Goal: Task Accomplishment & Management: Manage account settings

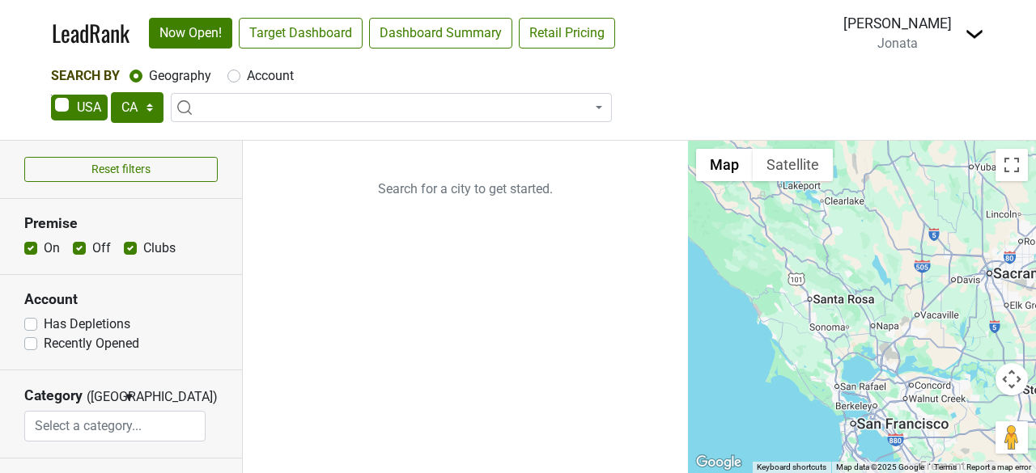
select select "CA"
select select
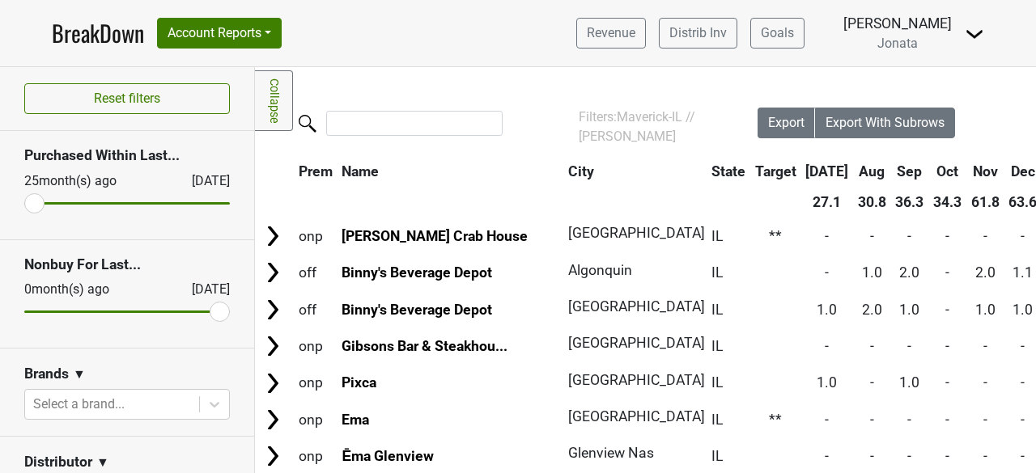
scroll to position [1395, 716]
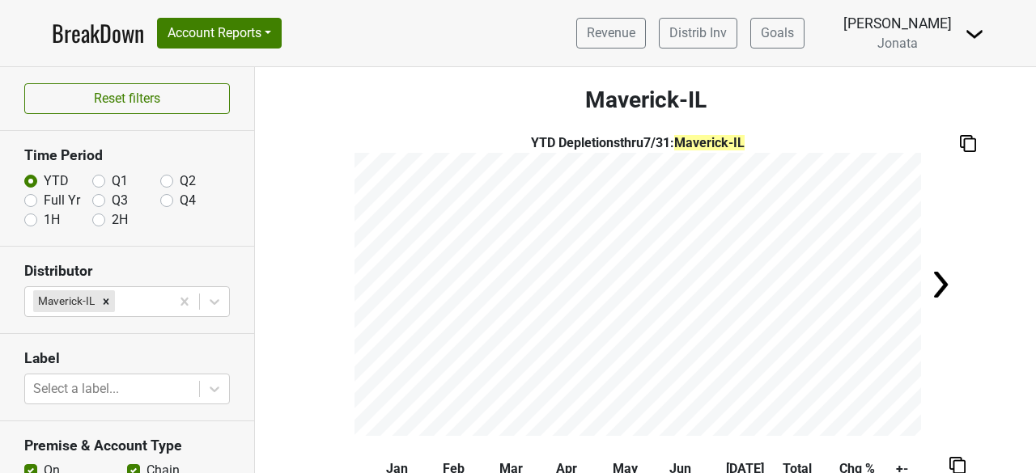
scroll to position [400, 0]
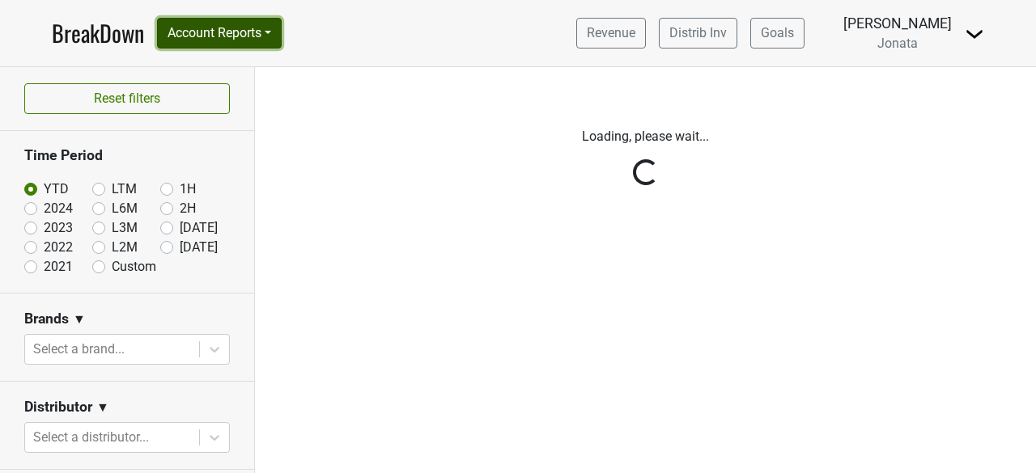
click at [278, 31] on button "Account Reports" at bounding box center [219, 33] width 125 height 31
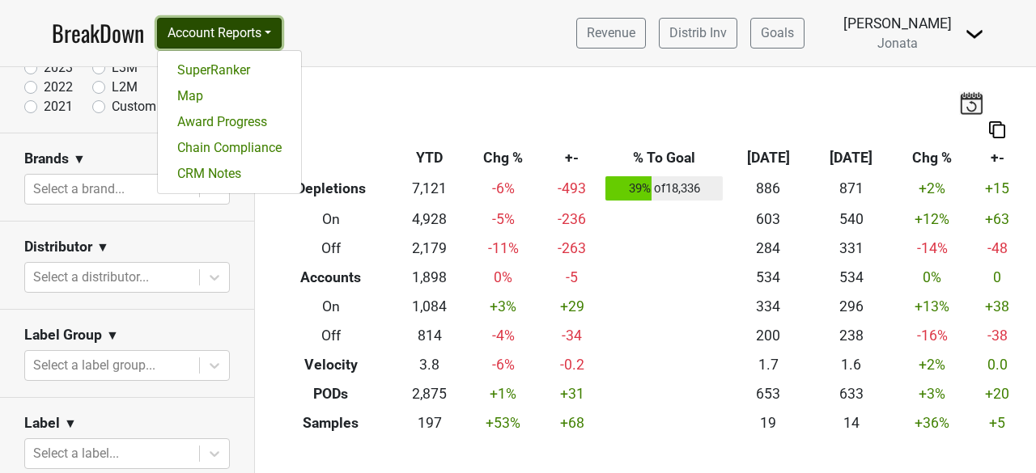
scroll to position [159, 0]
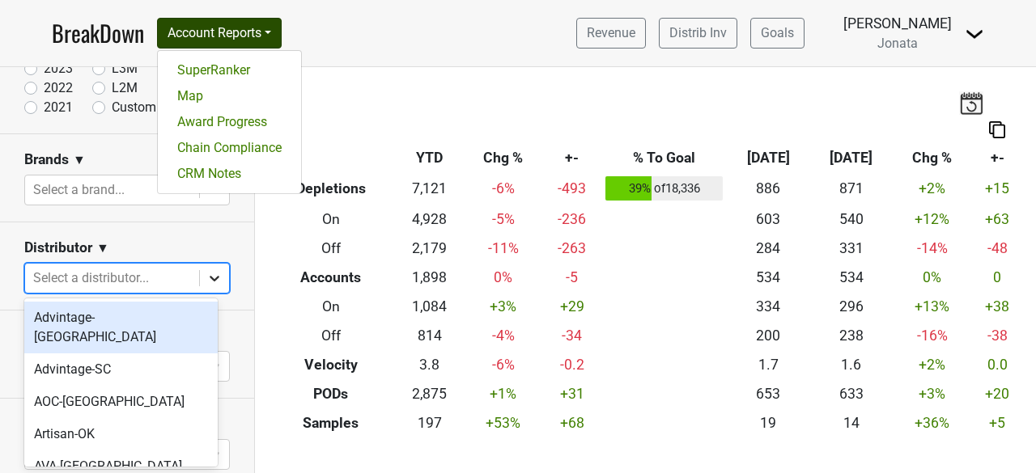
click at [210, 276] on icon at bounding box center [215, 279] width 10 height 6
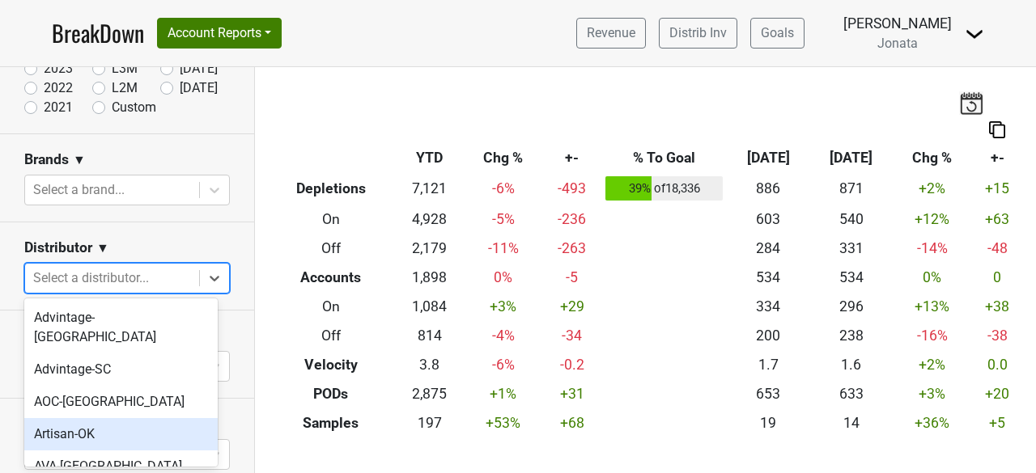
click at [61, 418] on div "Artisan-OK" at bounding box center [120, 434] width 193 height 32
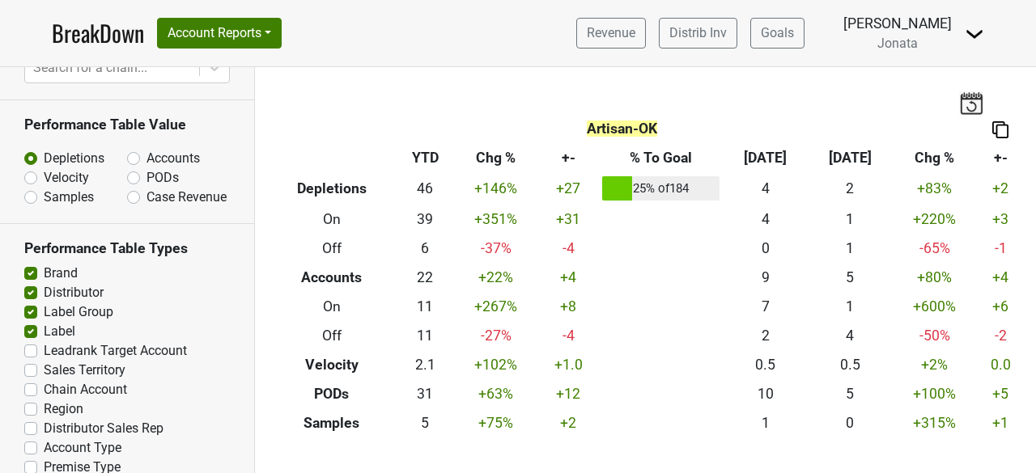
scroll to position [1019, 0]
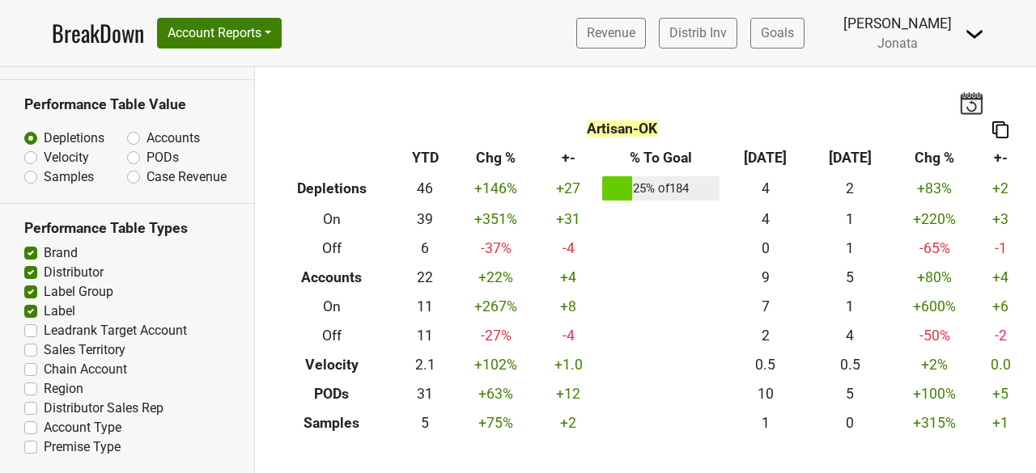
click at [44, 328] on label "Leadrank Target Account" at bounding box center [115, 330] width 143 height 19
click at [26, 328] on input "Leadrank Target Account" at bounding box center [30, 329] width 13 height 16
checkbox input "true"
click at [44, 387] on label "Region" at bounding box center [64, 388] width 40 height 19
click at [29, 387] on input "Region" at bounding box center [30, 387] width 13 height 16
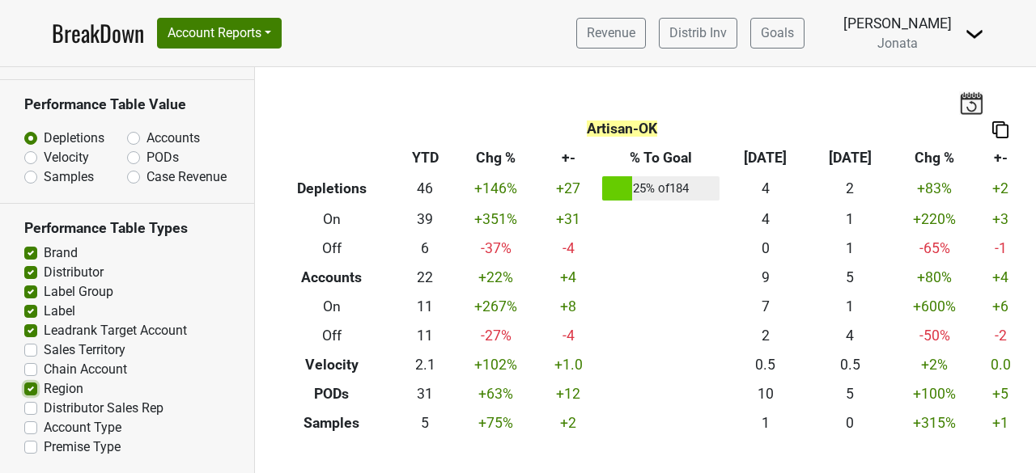
checkbox input "true"
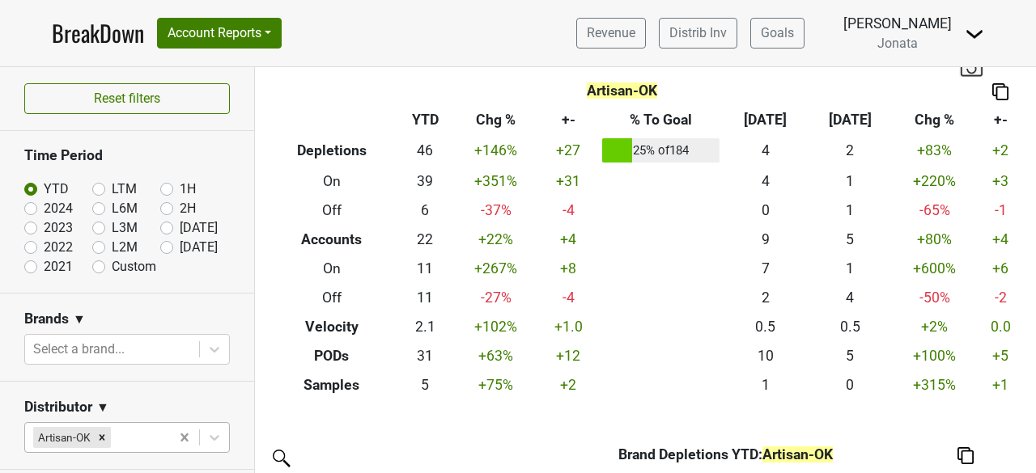
scroll to position [0, 0]
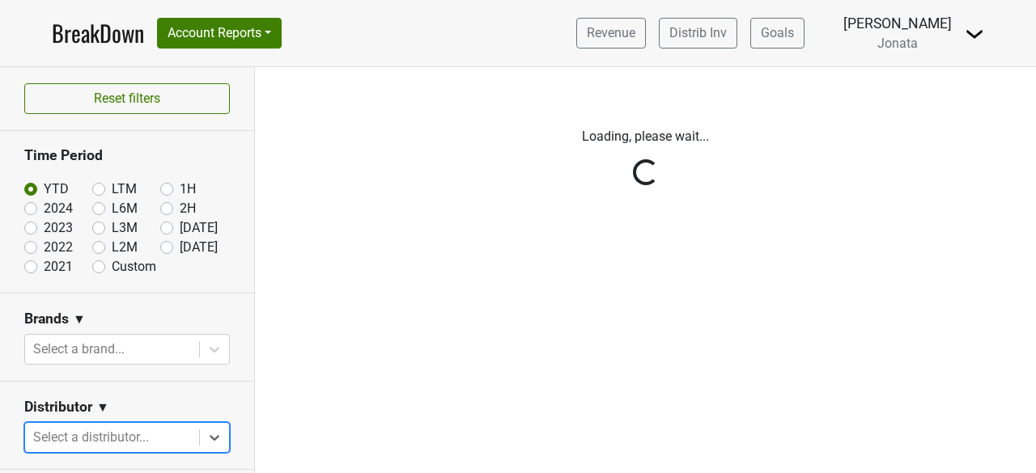
click at [118, 431] on div "Reset filters Time Period YTD LTM 1H 2024 L6M 2H 2023 L3M Jul '25 2022 L2M Aug …" at bounding box center [127, 270] width 255 height 406
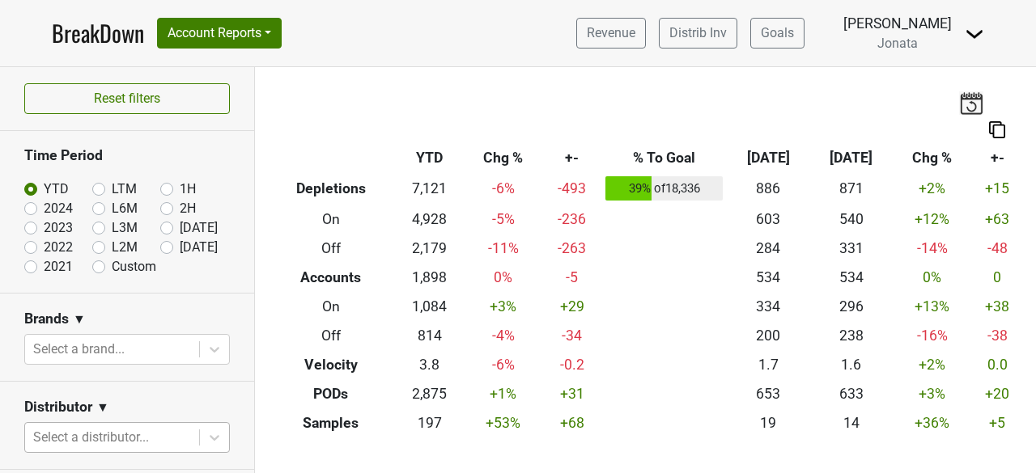
click at [316, 150] on th "Breakdown Type" at bounding box center [330, 158] width 127 height 29
click at [273, 30] on button "Account Reports" at bounding box center [219, 33] width 125 height 31
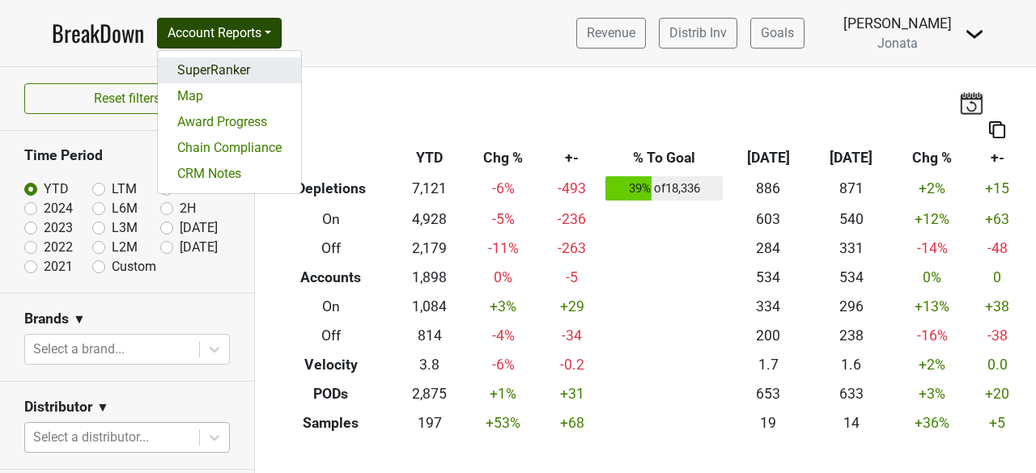
click at [195, 72] on link "SuperRanker" at bounding box center [229, 70] width 143 height 26
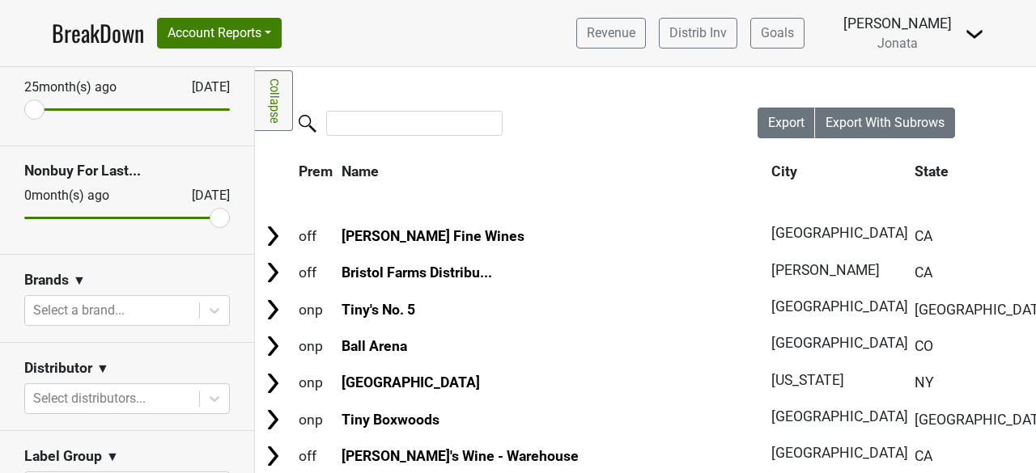
scroll to position [99, 0]
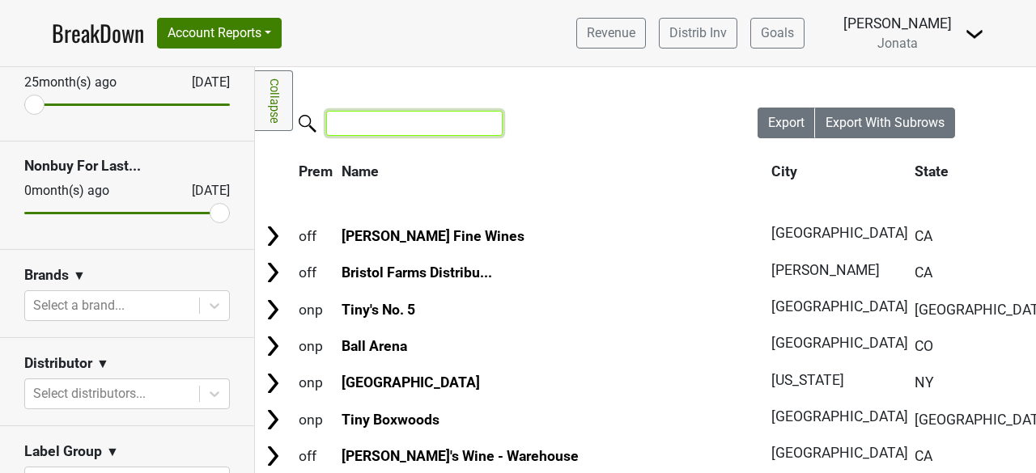
click at [364, 119] on input "search" at bounding box center [414, 123] width 176 height 25
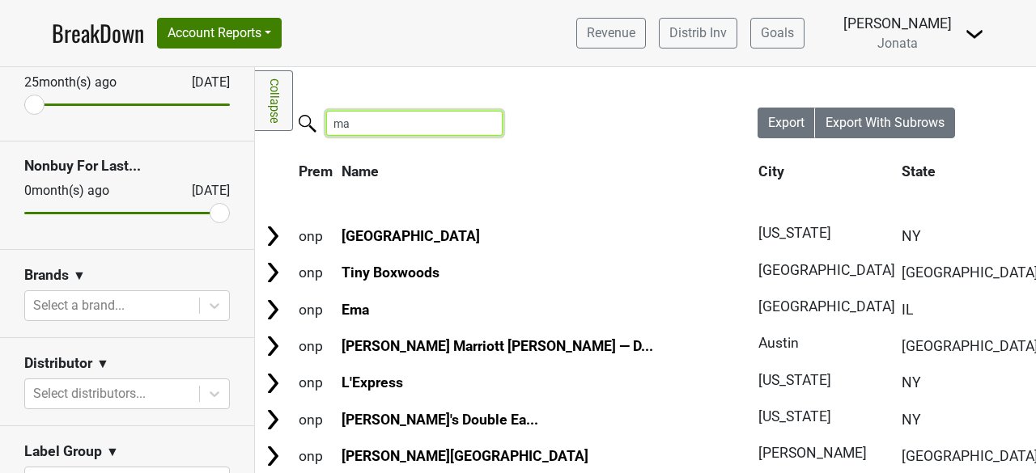
type input "m"
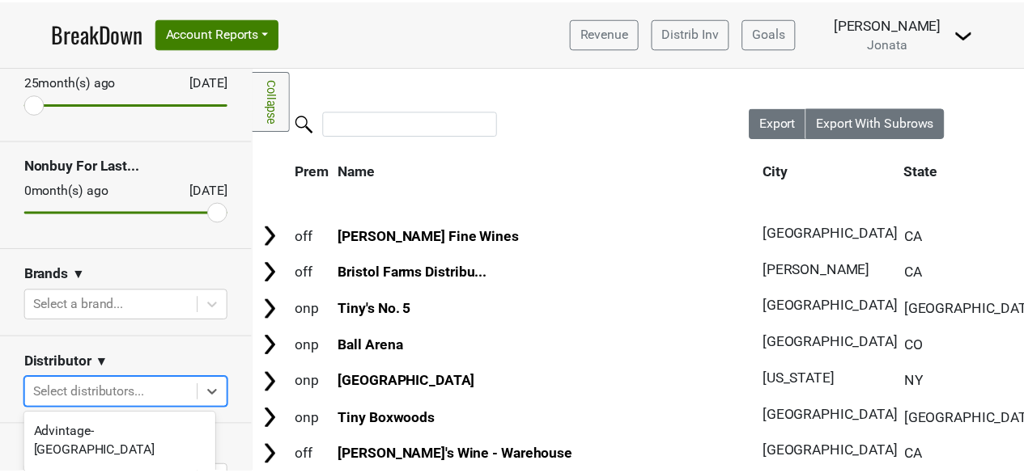
scroll to position [183, 0]
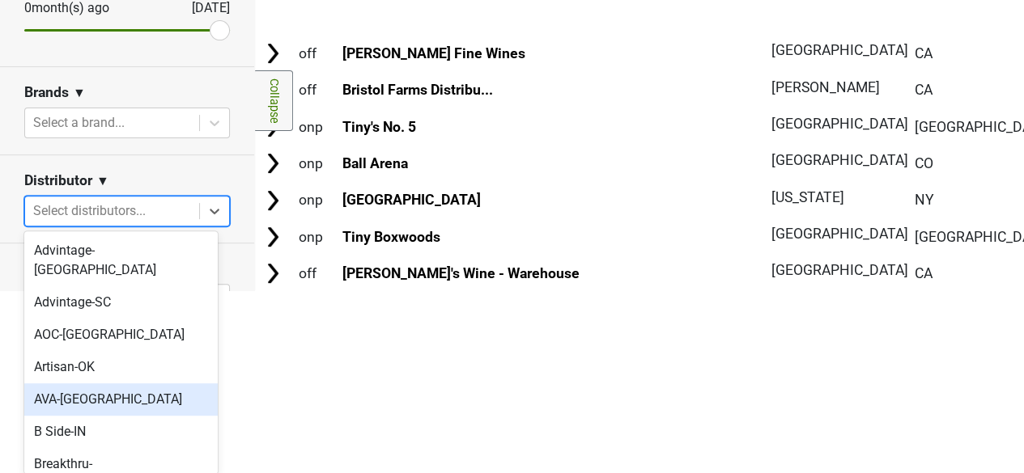
click at [86, 290] on body "BreakDown Account Reports SuperRanker Map Award Progress Chain Compliance CRM N…" at bounding box center [512, 53] width 1024 height 473
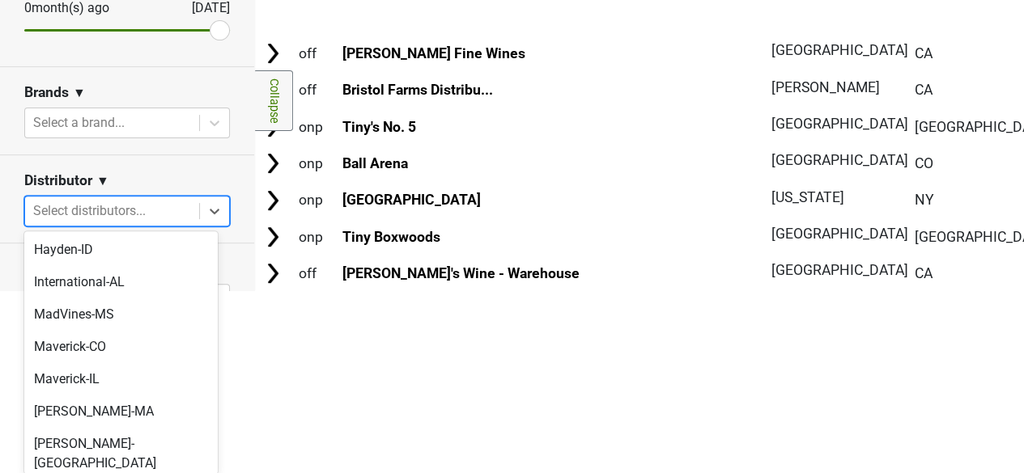
scroll to position [658, 0]
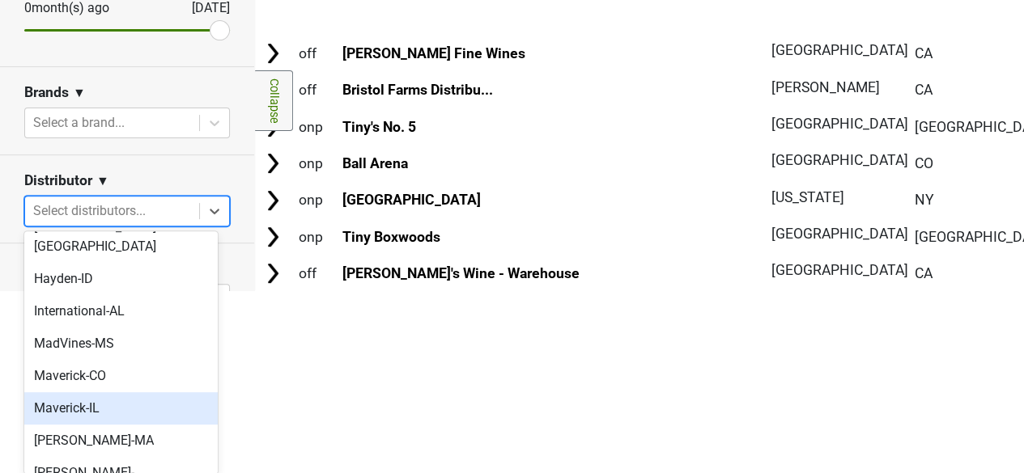
click at [64, 392] on div "Maverick-IL" at bounding box center [120, 408] width 193 height 32
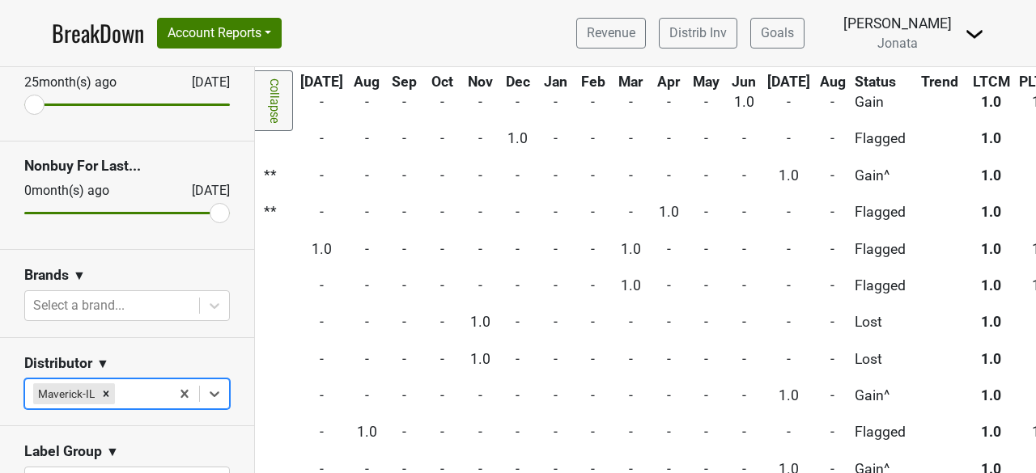
scroll to position [2998, 574]
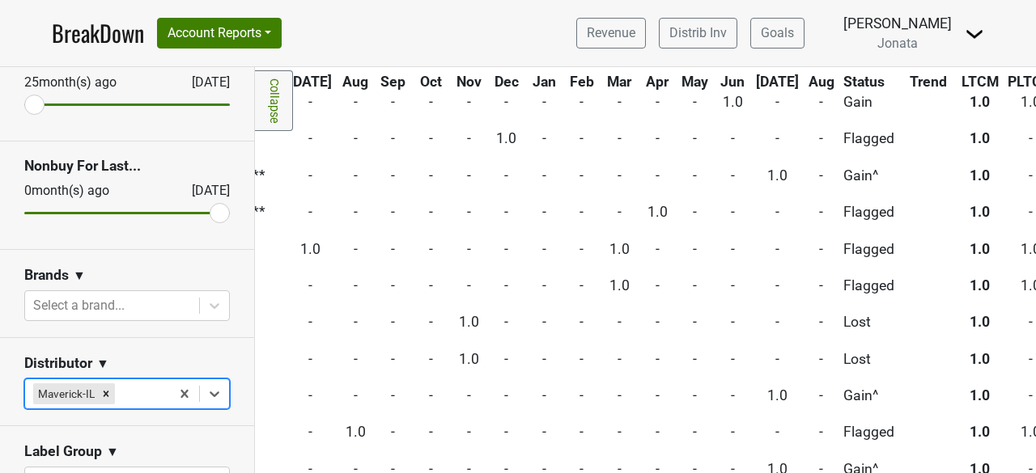
click at [981, 31] on img at bounding box center [973, 33] width 19 height 19
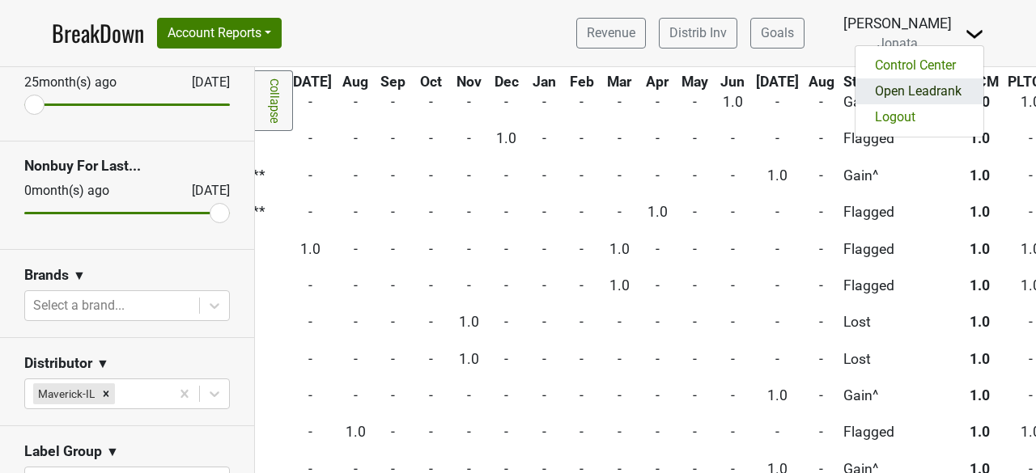
click at [918, 90] on link "Open Leadrank" at bounding box center [919, 91] width 128 height 26
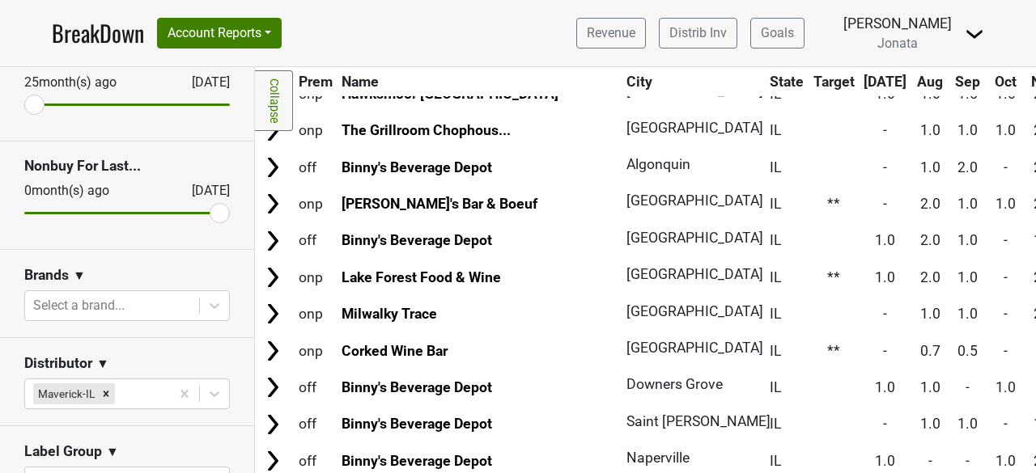
scroll to position [0, 0]
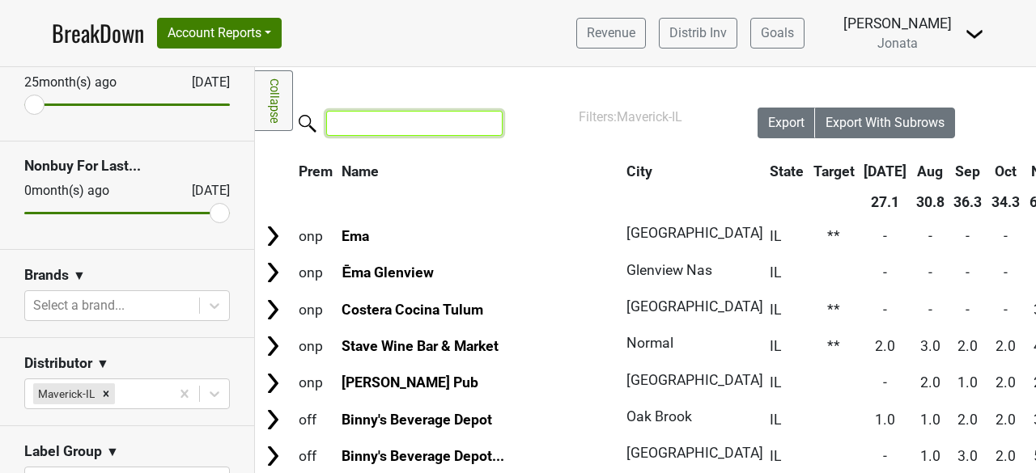
click at [361, 129] on input "search" at bounding box center [414, 123] width 176 height 25
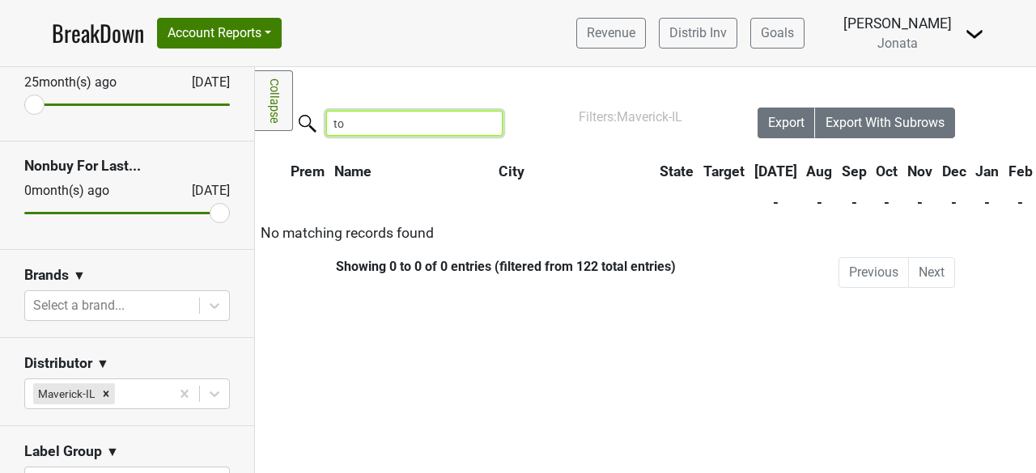
type input "t"
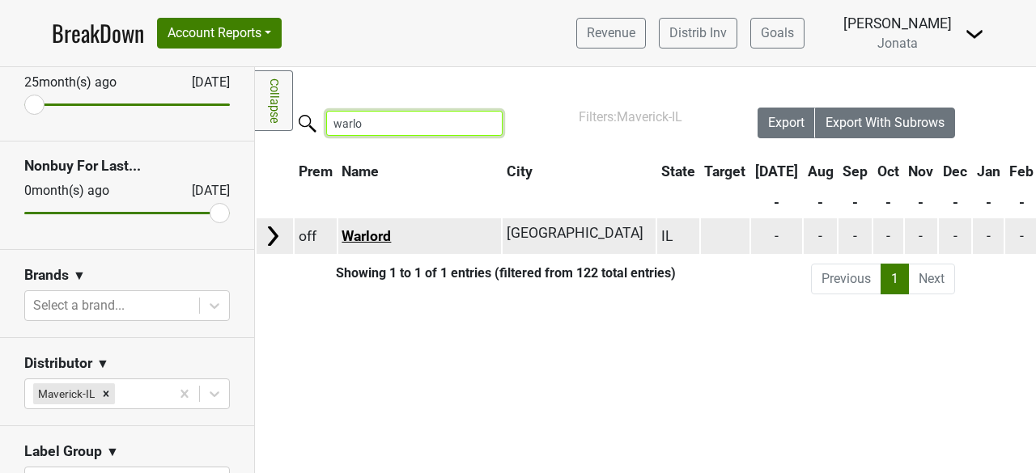
type input "warlo"
click at [367, 240] on link "Warlord" at bounding box center [365, 236] width 49 height 16
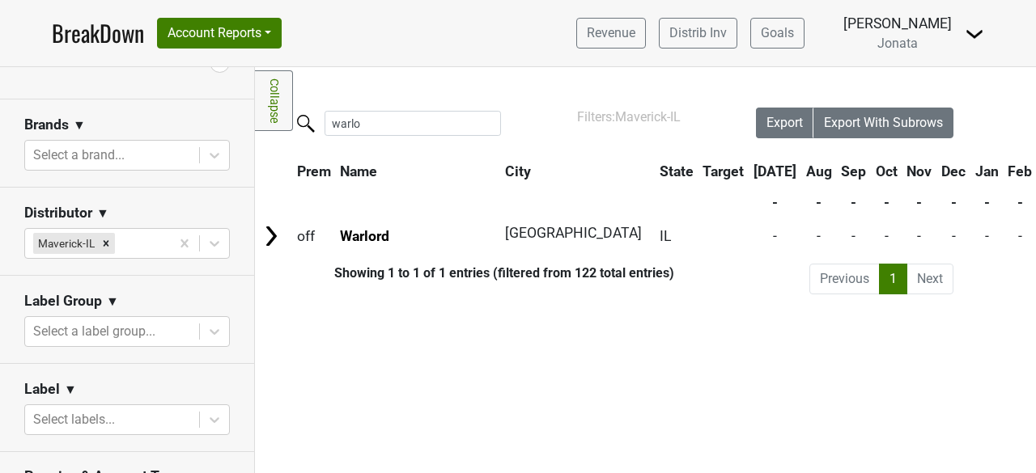
scroll to position [256, 0]
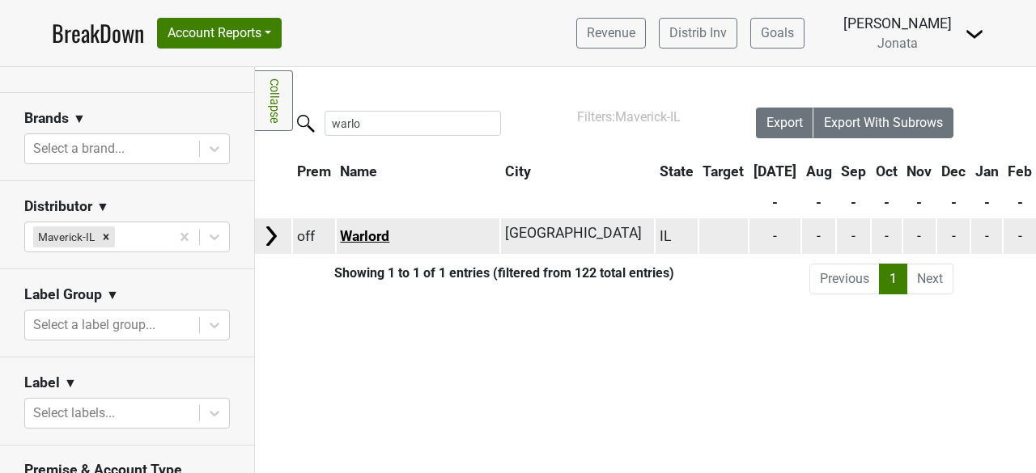
click at [361, 235] on link "Warlord" at bounding box center [364, 236] width 49 height 16
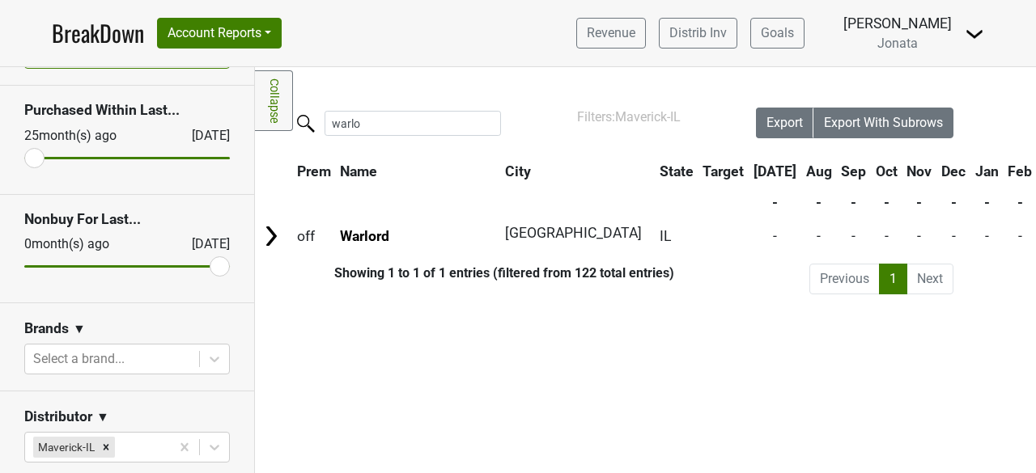
scroll to position [0, 0]
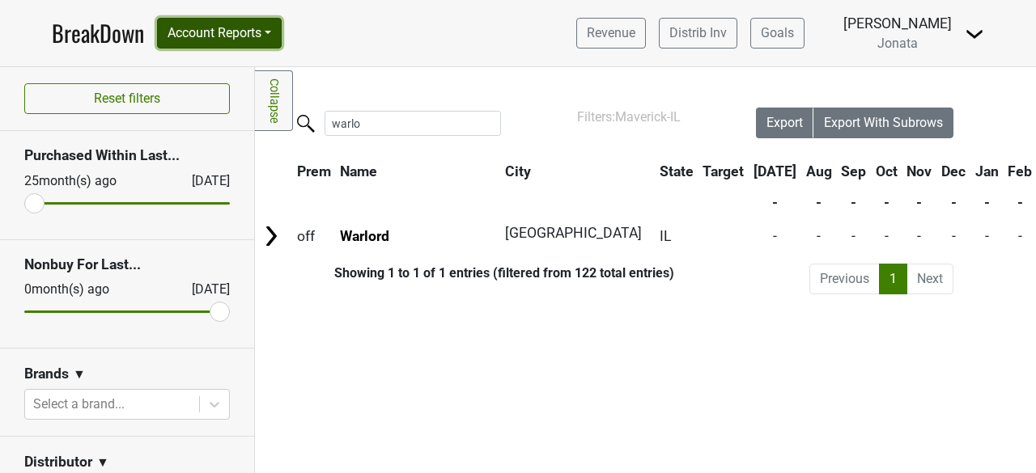
click at [273, 28] on button "Account Reports" at bounding box center [219, 33] width 125 height 31
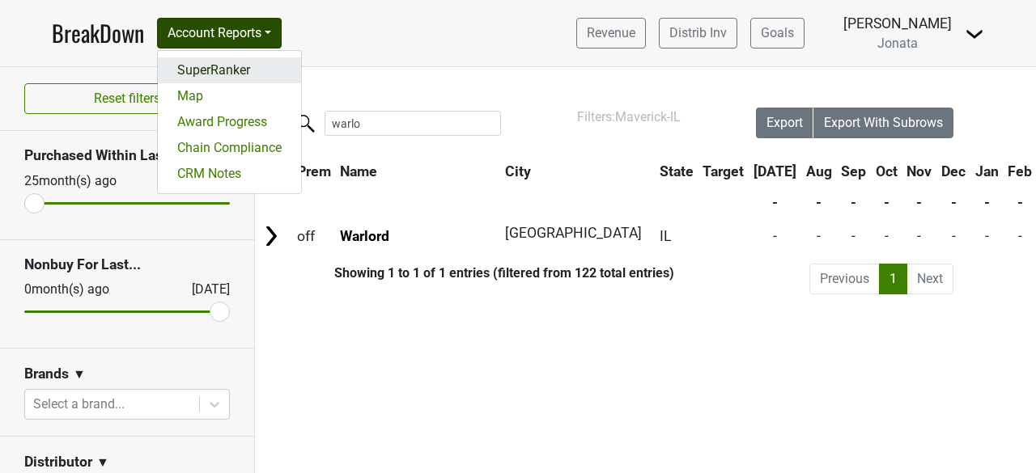
click at [199, 67] on link "SuperRanker" at bounding box center [229, 70] width 143 height 26
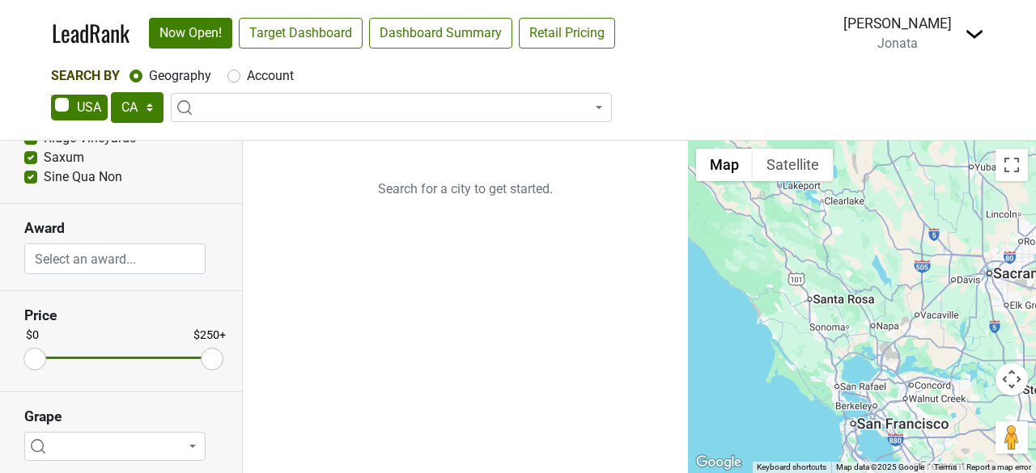
scroll to position [527, 0]
click at [968, 32] on img at bounding box center [973, 33] width 19 height 19
click at [776, 70] on div "Search By Geography Account" at bounding box center [518, 75] width 934 height 19
click at [571, 30] on link "Retail Pricing" at bounding box center [567, 33] width 96 height 31
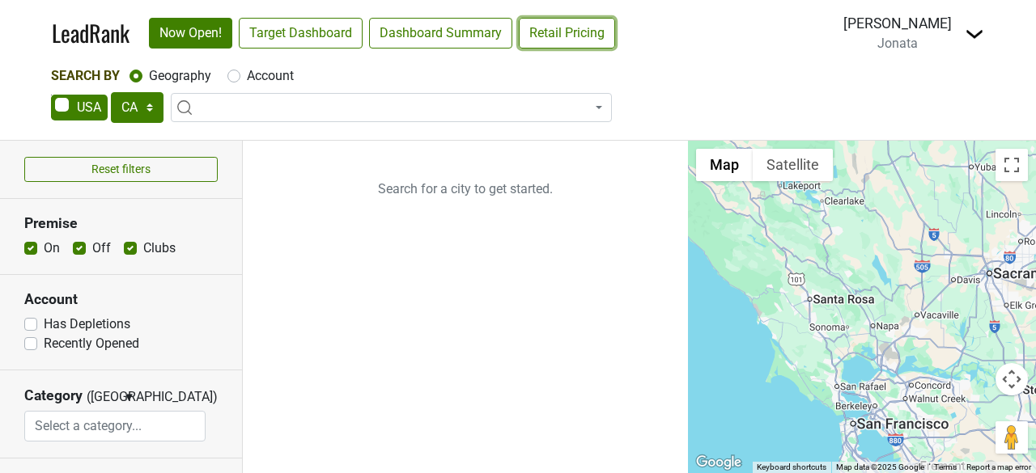
scroll to position [115, 0]
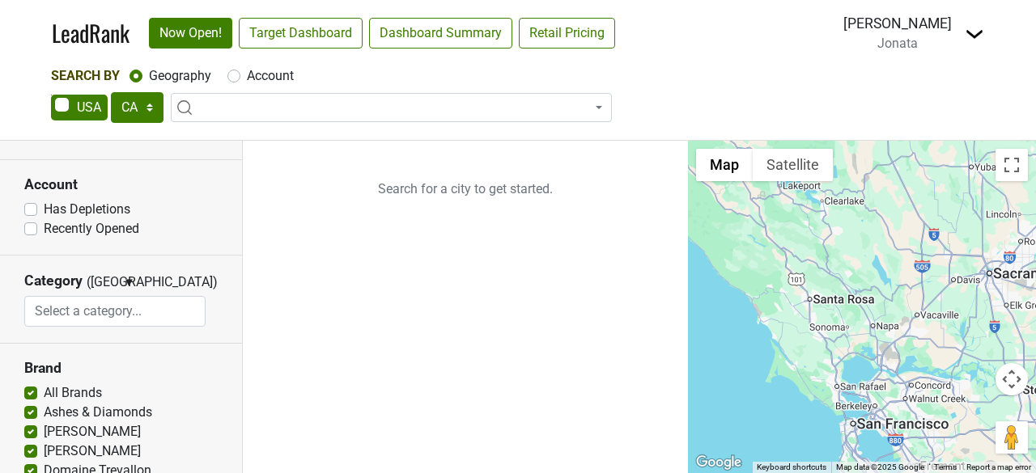
click at [65, 314] on input "search" at bounding box center [115, 311] width 180 height 31
click at [180, 338] on section "Category (OR) ▼ OR AND Afghani African Amusement Park Arcade Argentinian Armeni…" at bounding box center [121, 300] width 242 height 88
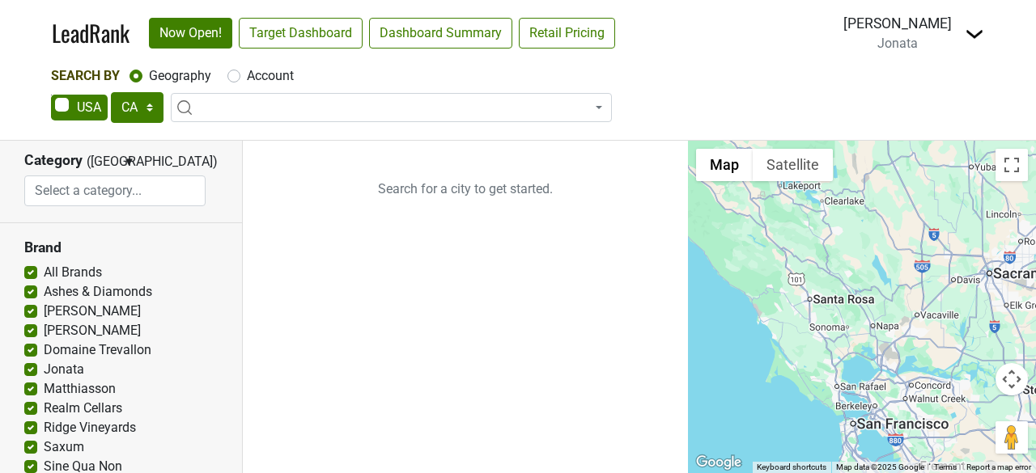
scroll to position [0, 0]
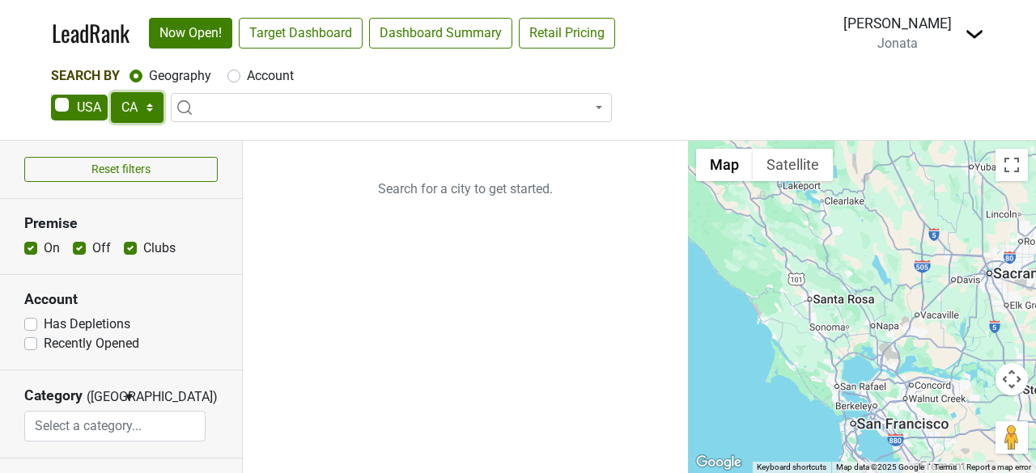
click at [150, 108] on select "AK AL AR AZ CA CO CT DC DE FL GA HI IA ID IL IN KS KY LA MA MD ME MI MN MO MS M…" at bounding box center [137, 107] width 53 height 31
select select "IL"
click at [111, 92] on select "AK AL AR AZ CA CO CT DC DE FL GA HI IA ID IL IN KS KY LA MA MD ME MI MN MO MS M…" at bounding box center [137, 107] width 53 height 31
click at [204, 132] on input "search" at bounding box center [391, 139] width 433 height 28
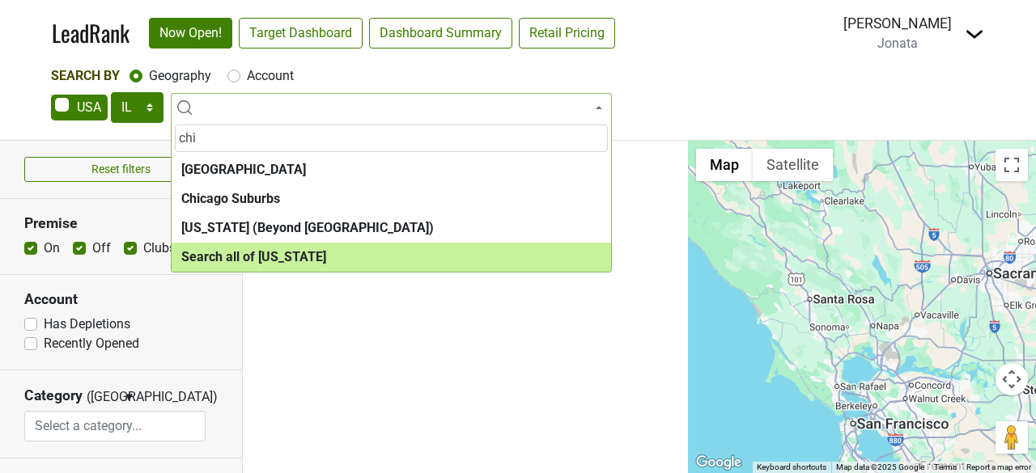
type input "chi"
select select "ALL_IL"
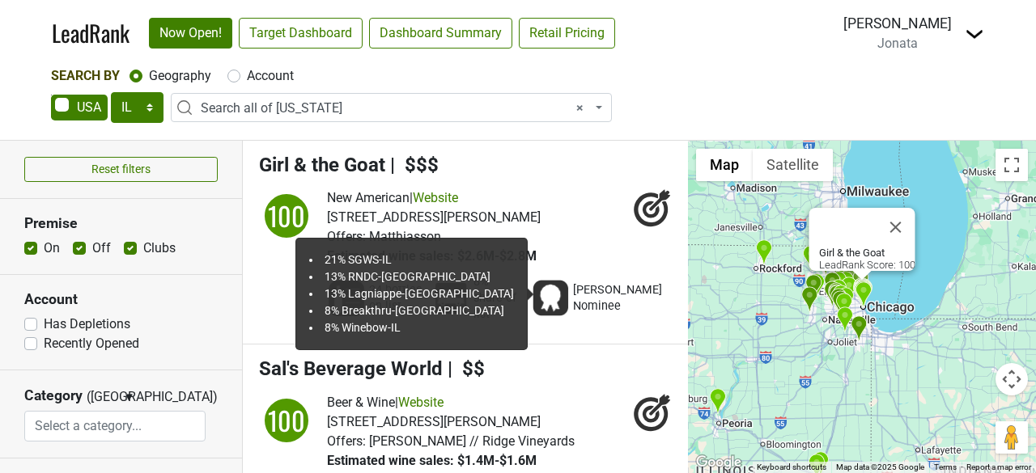
click at [461, 295] on img at bounding box center [450, 298] width 39 height 39
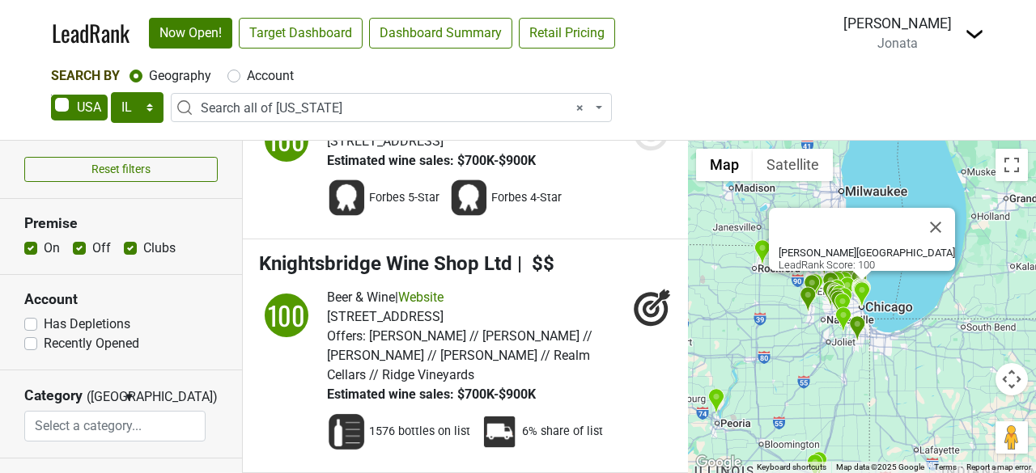
scroll to position [2138, 0]
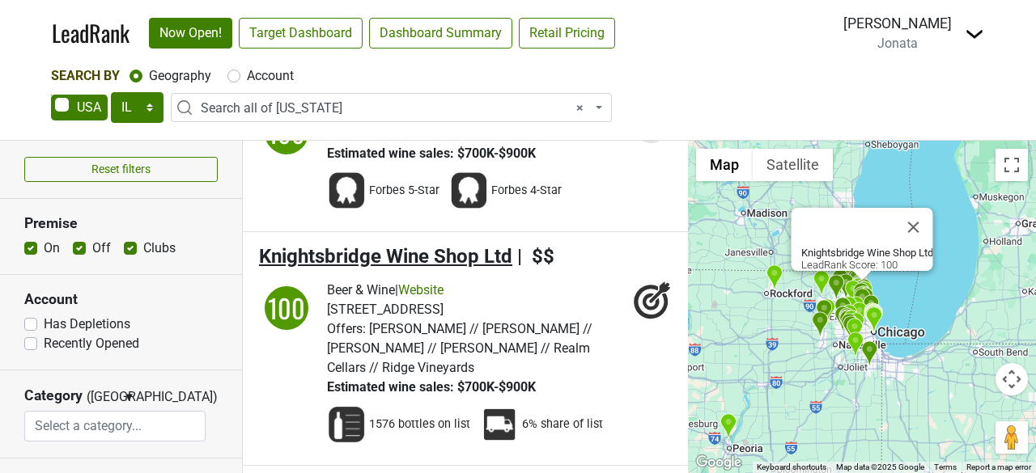
click at [395, 245] on span "Knightsbridge Wine Shop Ltd" at bounding box center [385, 256] width 253 height 23
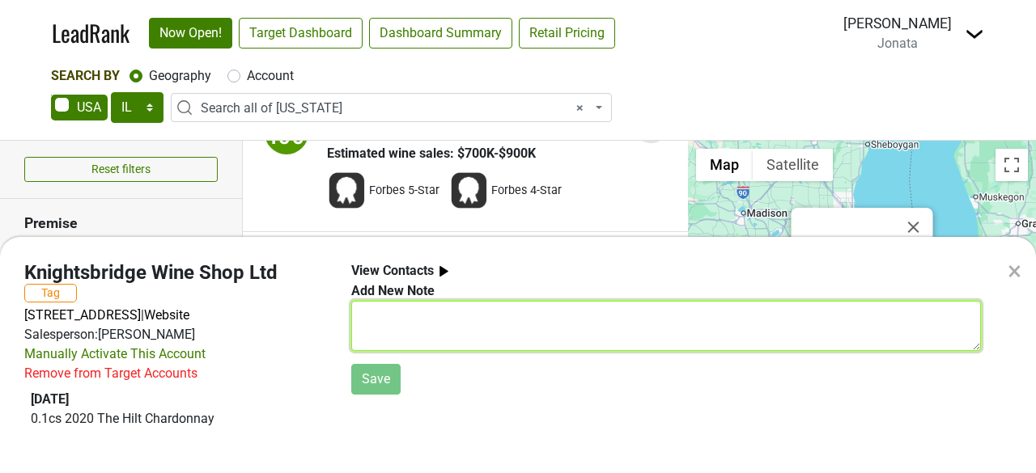
click at [384, 315] on textarea at bounding box center [665, 326] width 629 height 50
type textarea "T"
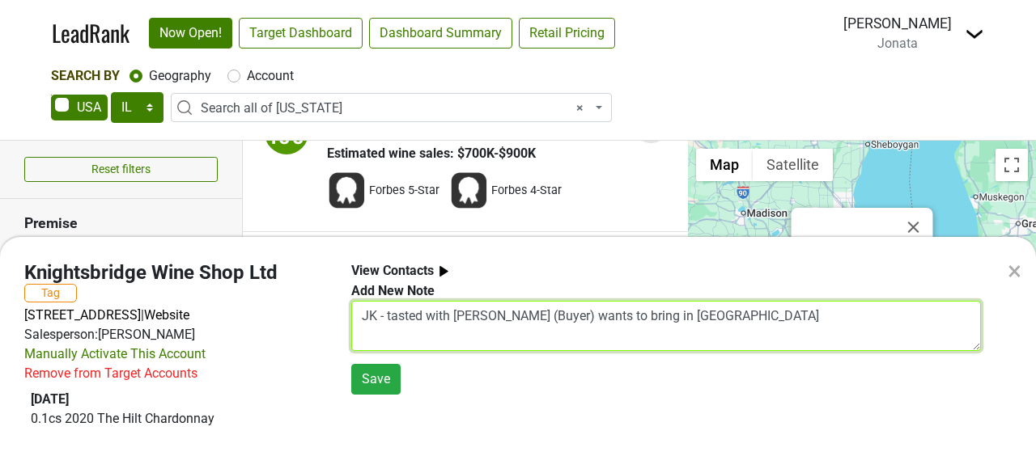
click at [385, 312] on textarea "JK - tasted with Matt Gundlach (Buyer) wants to bring in Bentrock" at bounding box center [665, 326] width 629 height 50
click at [798, 318] on textarea "JK - 7.15.25 tasted with Matt Gundlach (Buyer) wants to bring in Bentrock" at bounding box center [665, 326] width 629 height 50
type textarea "JK - 7.15.25 tasted with Matt Gundlach (Buyer) wants to bring in Bentrock CH. M…"
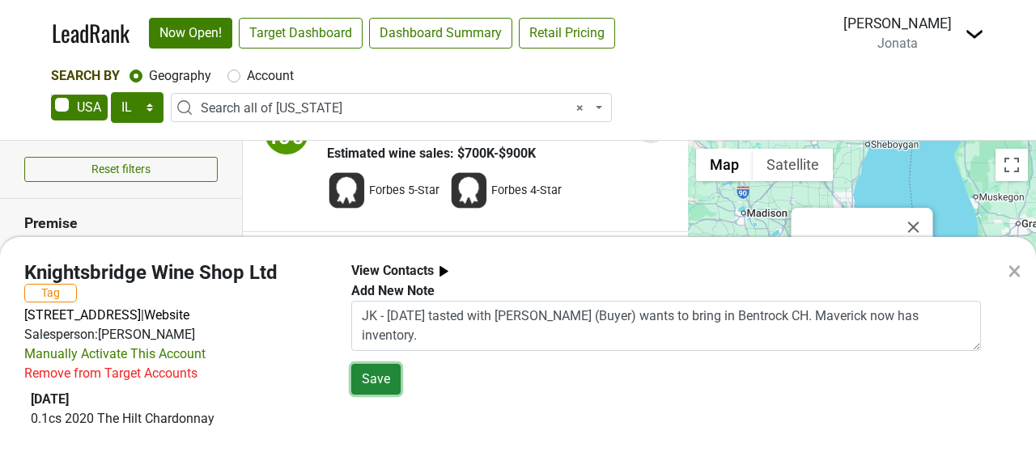
click at [377, 390] on button "Save" at bounding box center [375, 379] width 49 height 31
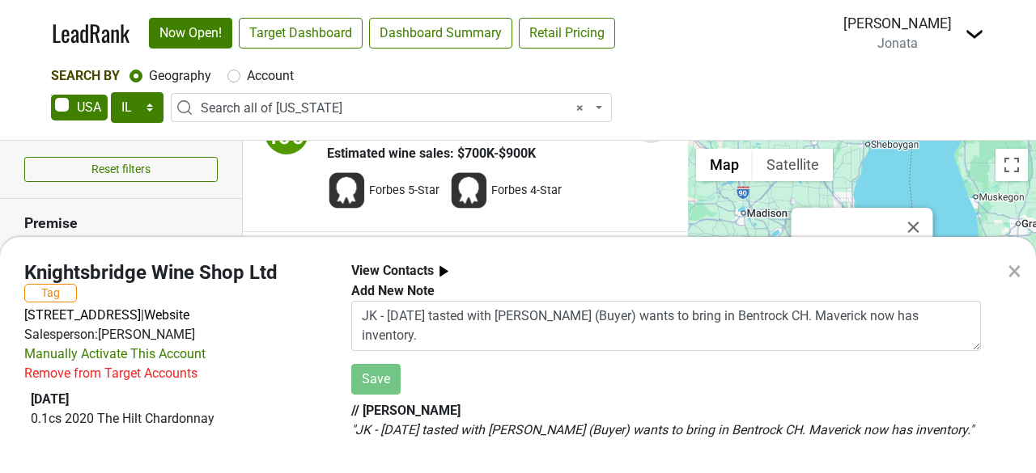
scroll to position [0, 0]
click at [1022, 271] on div "×" at bounding box center [1014, 271] width 43 height 68
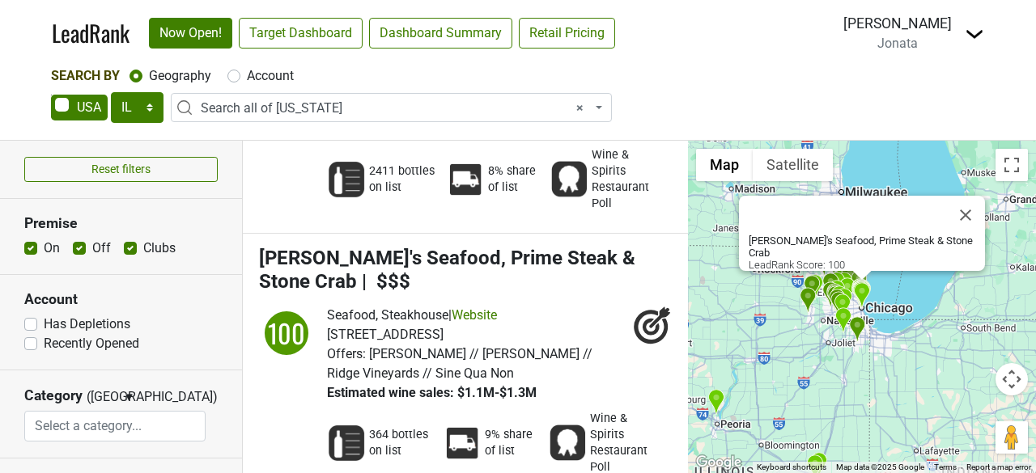
scroll to position [2631, 0]
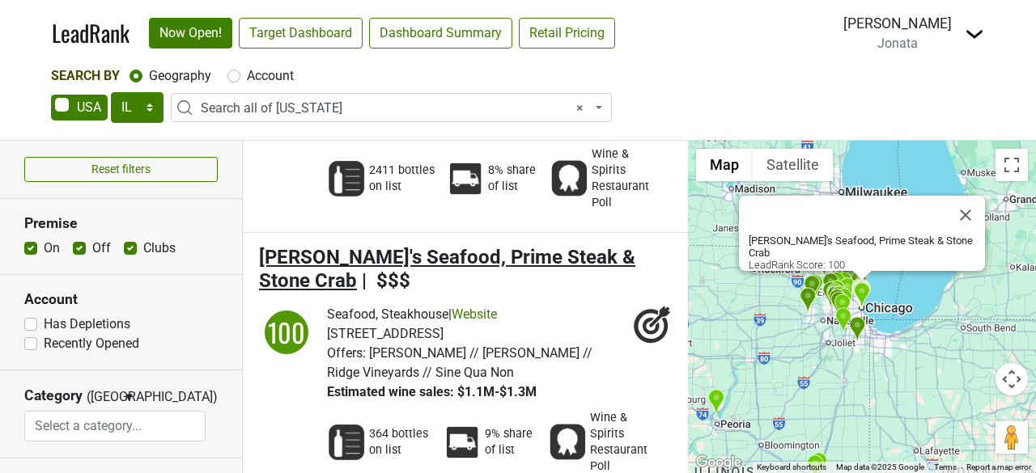
click at [357, 246] on span "Joe's Seafood, Prime Steak & Stone Crab" at bounding box center [447, 269] width 376 height 46
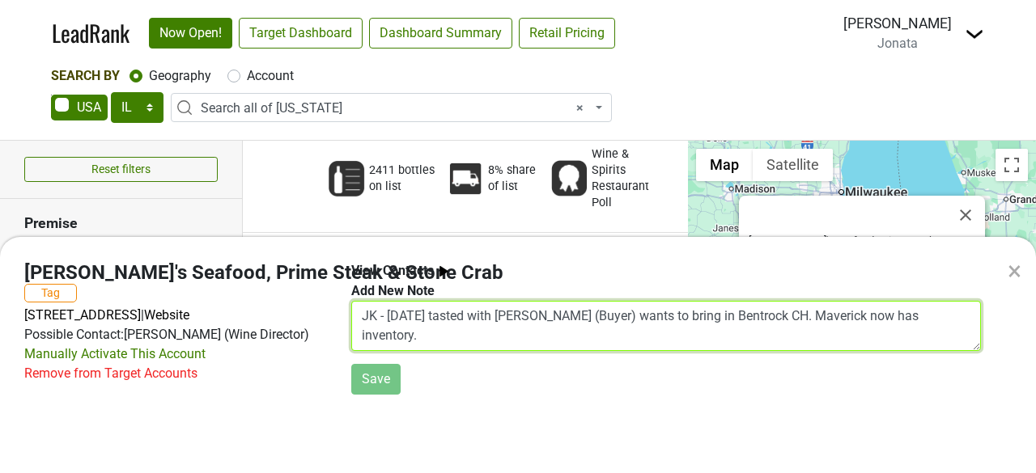
click at [384, 310] on textarea "JK - 7.15.25 tasted with Matt Gundlach (Buyer) wants to bring in Bentrock CH. M…" at bounding box center [665, 326] width 629 height 50
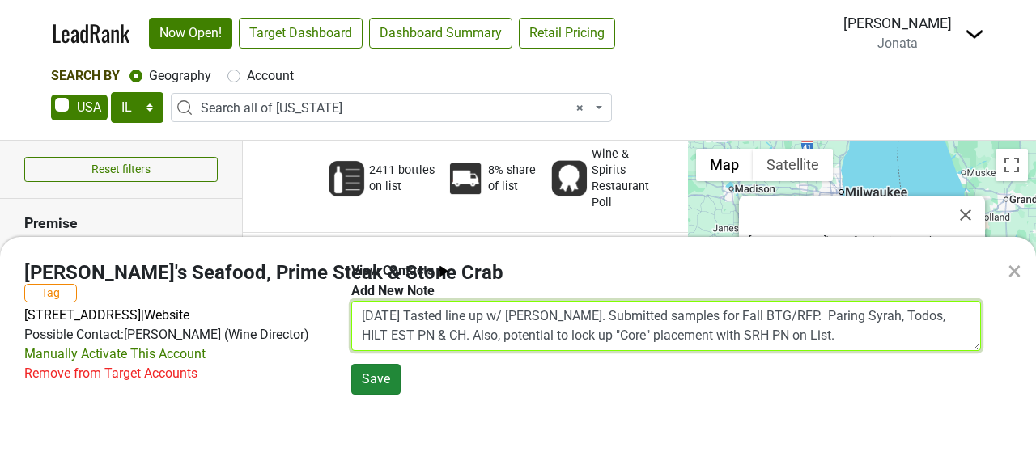
type textarea "7.15.25 Tasted line up w/ Kevin Bratt. Submitted samples for Fall BTG/RFP. Pari…"
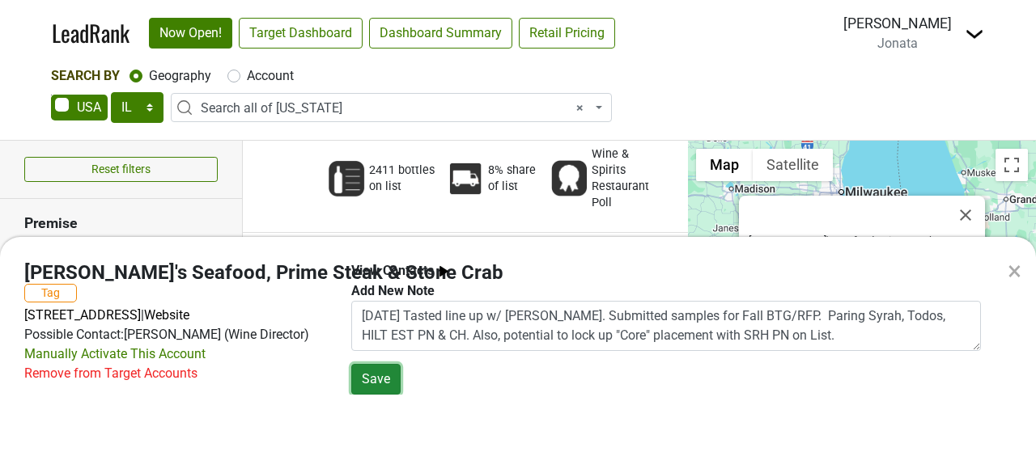
click at [368, 370] on button "Save" at bounding box center [375, 379] width 49 height 31
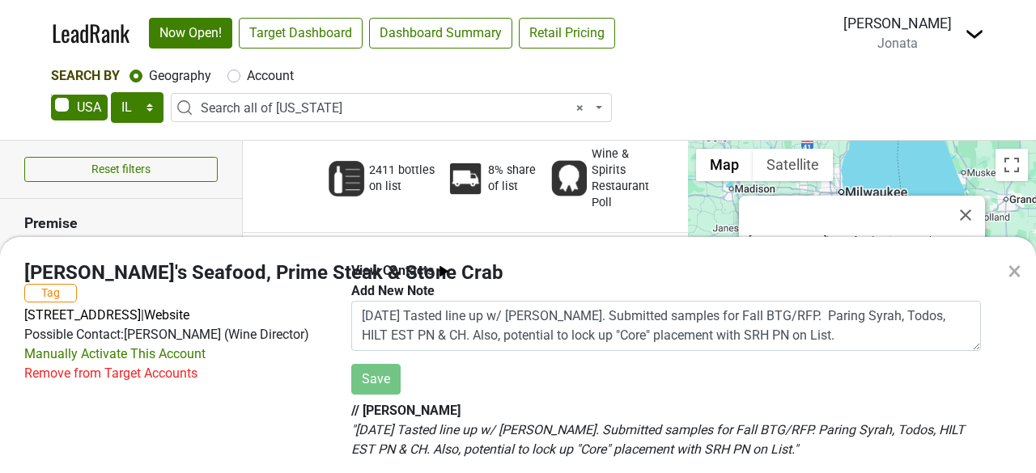
click at [147, 216] on div "× Joe's Seafood, Prime Steak & Stone Crab Tag 60 E Grand Ave, Chicago, IL 60611…" at bounding box center [518, 236] width 1036 height 473
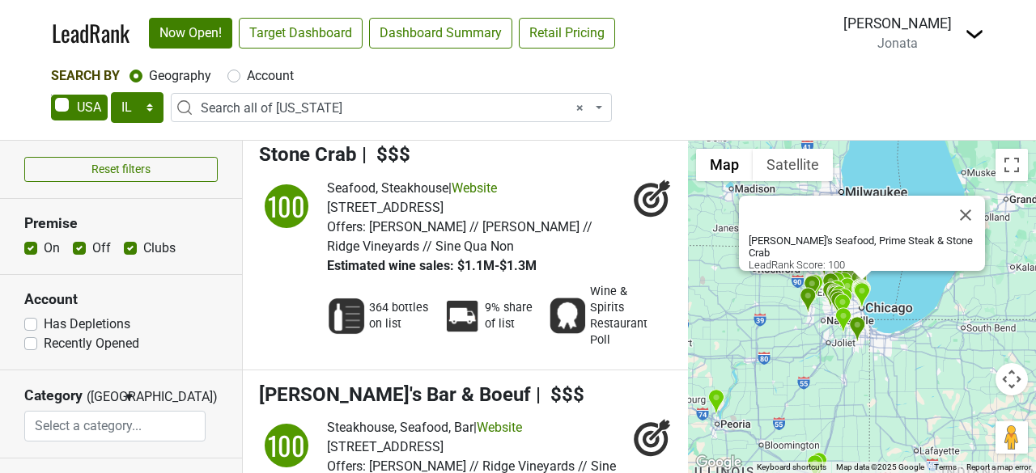
scroll to position [2808, 0]
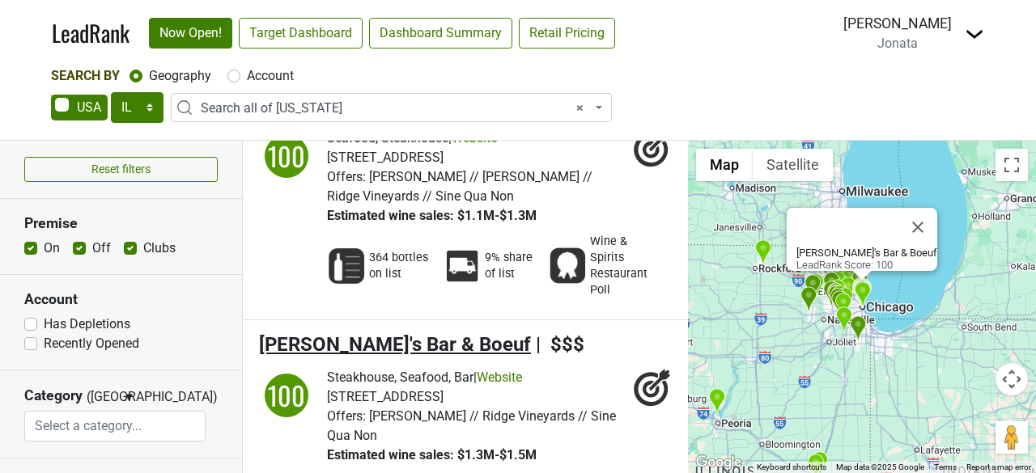
click at [373, 333] on span "[PERSON_NAME]'s Bar & Boeuf" at bounding box center [395, 344] width 272 height 23
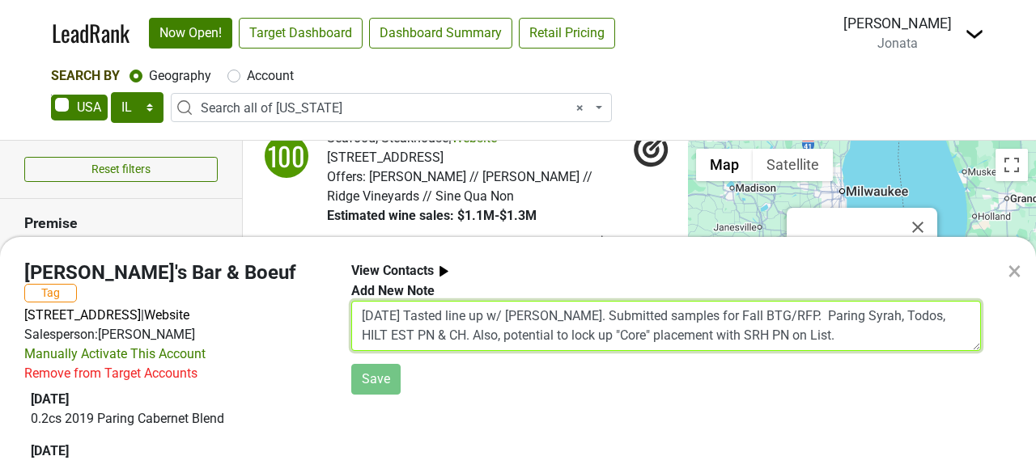
click at [412, 328] on textarea "7.15.25 Tasted line up w/ Kevin Bratt. Submitted samples for Fall BTG/RFP. Pari…" at bounding box center [665, 326] width 629 height 50
type textarea "[DATE] tasted with [PERSON_NAME]. Paring Red to be added to all Hogsalt WL ([PE…"
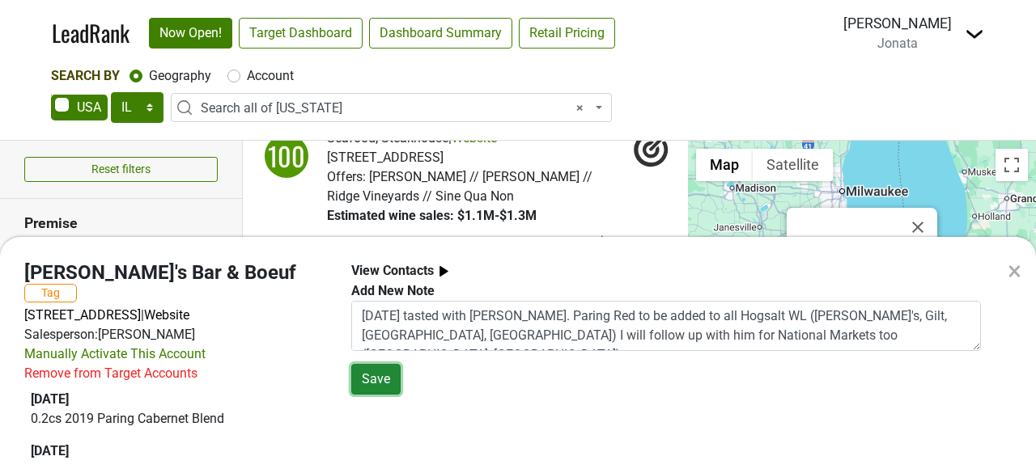
click at [367, 371] on button "Save" at bounding box center [375, 379] width 49 height 31
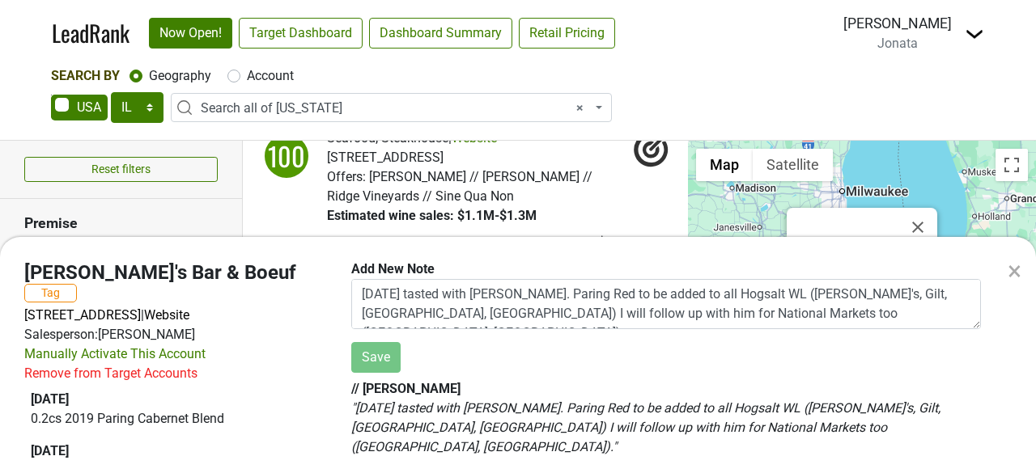
scroll to position [0, 0]
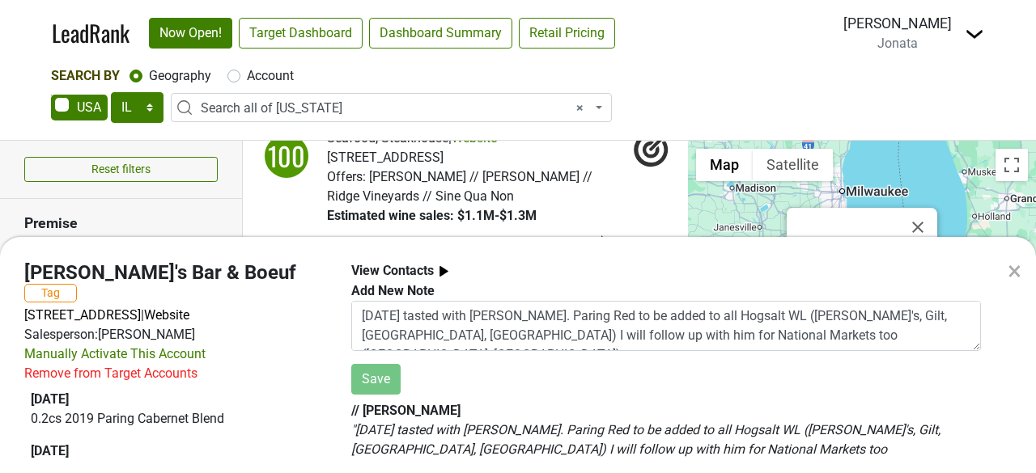
click at [113, 213] on div "× Bavette's Bar & Boeuf Tag 218 W Kinzie St, Chicago, IL 60654 | Website Salesp…" at bounding box center [518, 236] width 1036 height 473
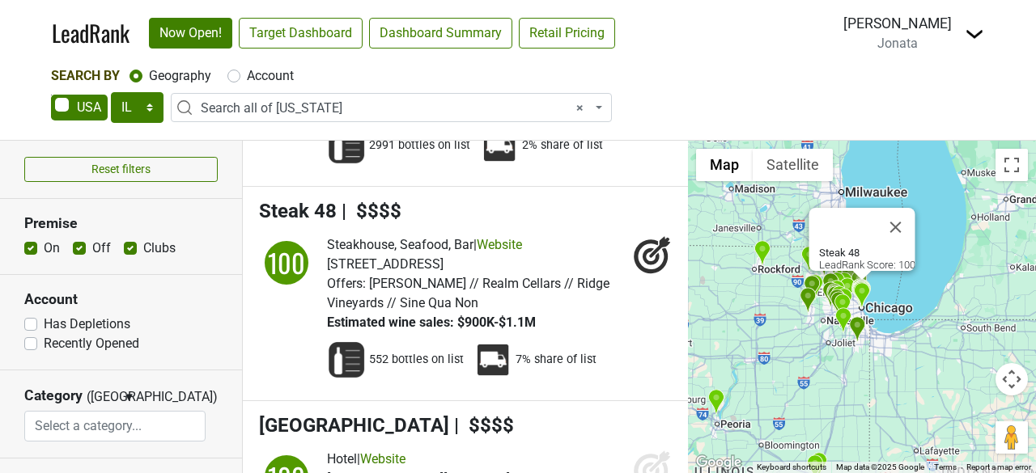
scroll to position [354, 0]
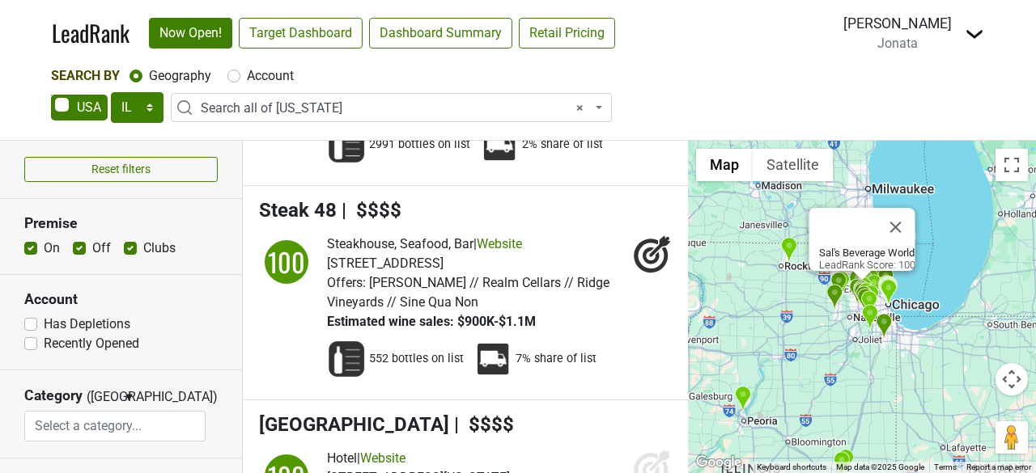
click at [330, 106] on span "× Search all of Illinois" at bounding box center [396, 108] width 391 height 19
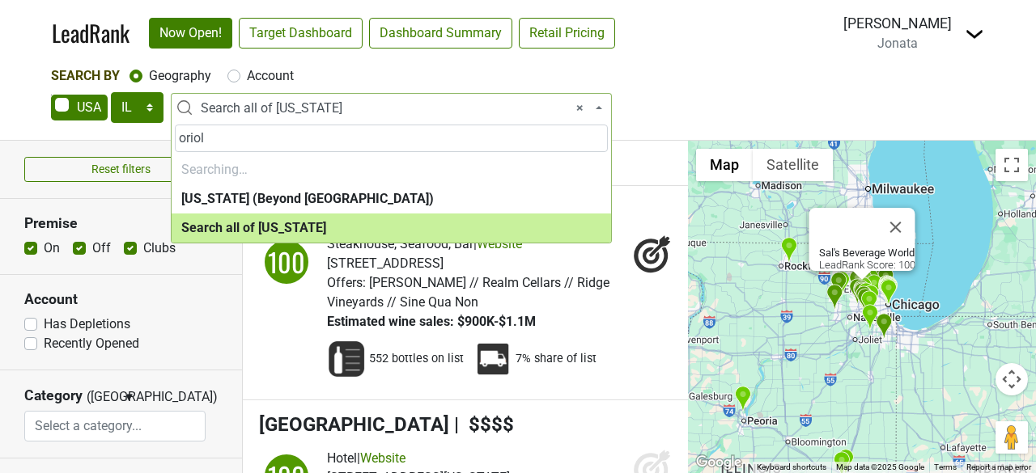
type input "oriole"
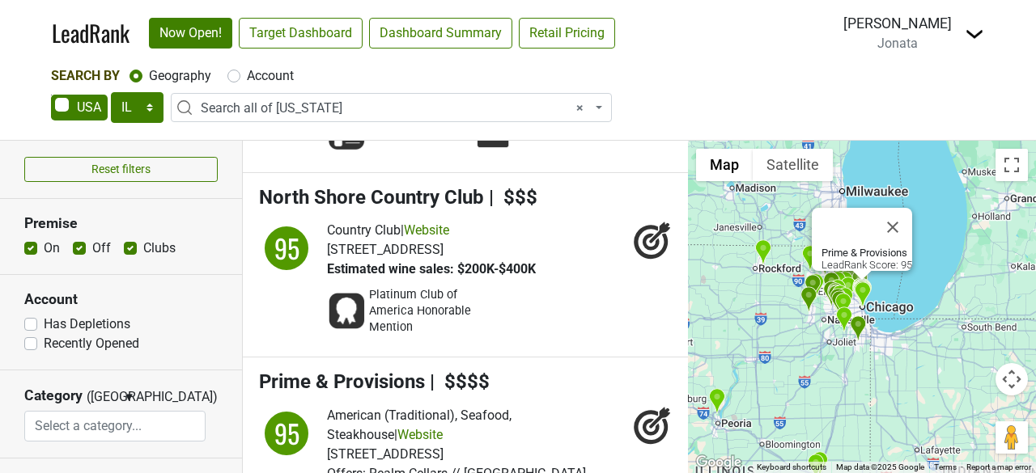
scroll to position [10165, 0]
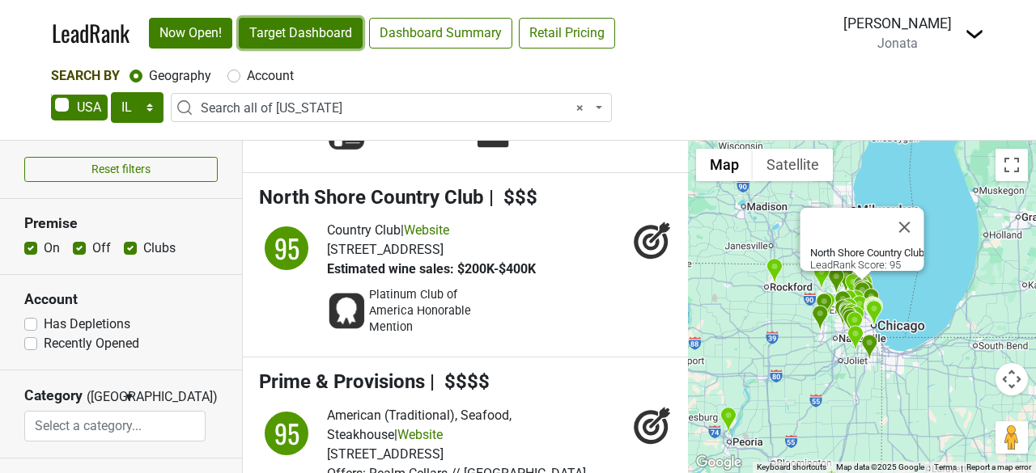
click at [287, 35] on link "Target Dashboard" at bounding box center [301, 33] width 124 height 31
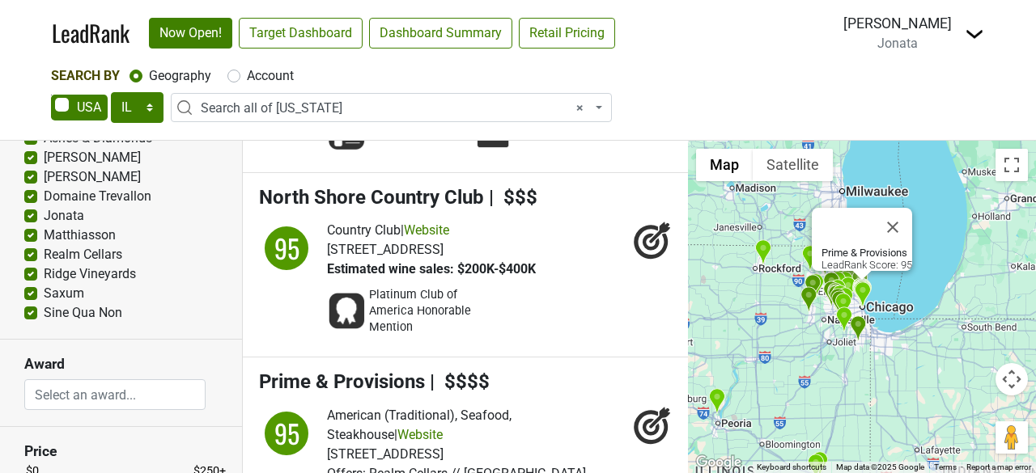
scroll to position [388, 0]
click at [86, 392] on input "search" at bounding box center [115, 395] width 180 height 31
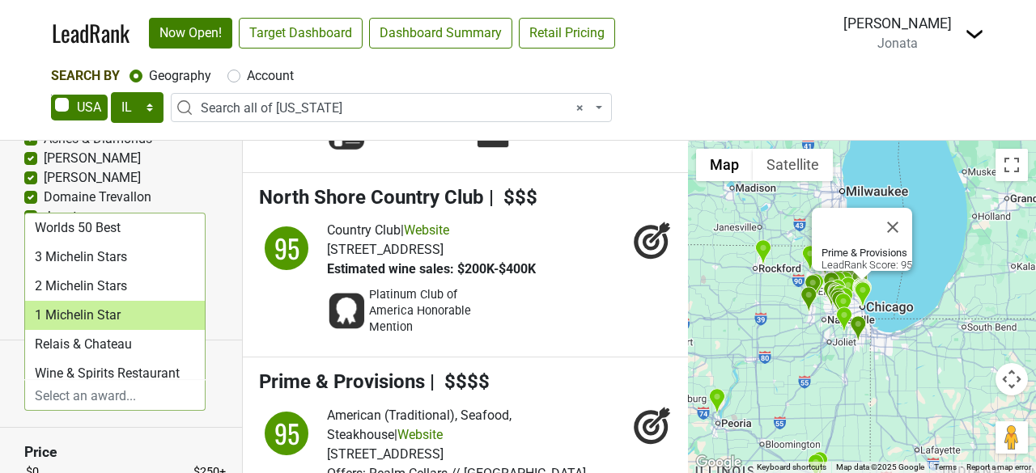
select select "1 Michelin Star"
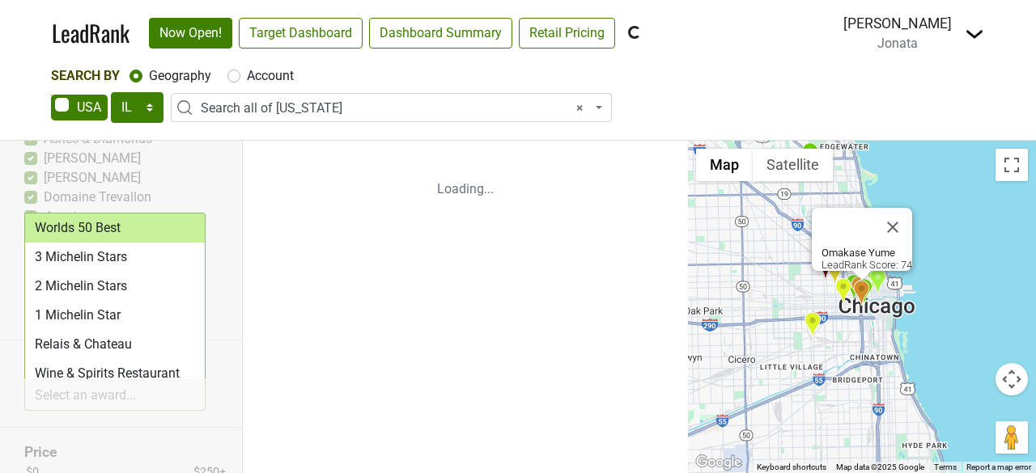
scroll to position [0, 0]
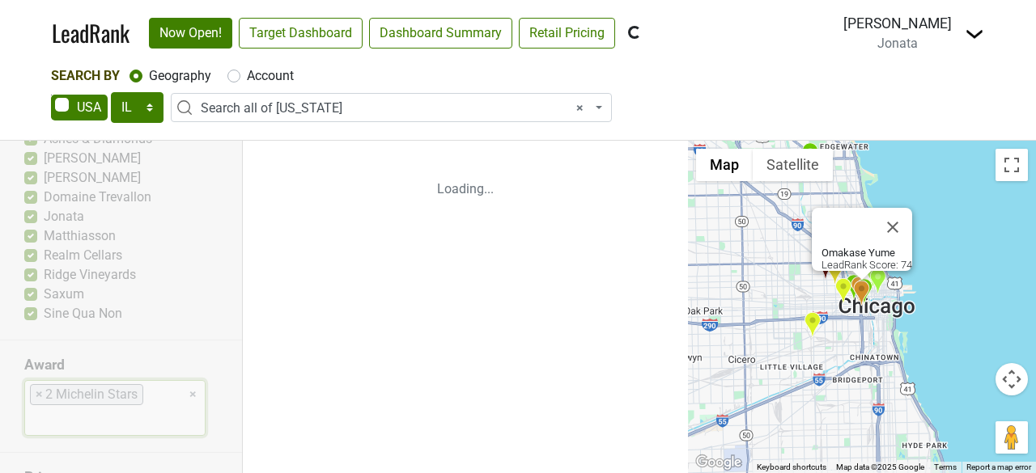
select select "2 Michelin Stars"
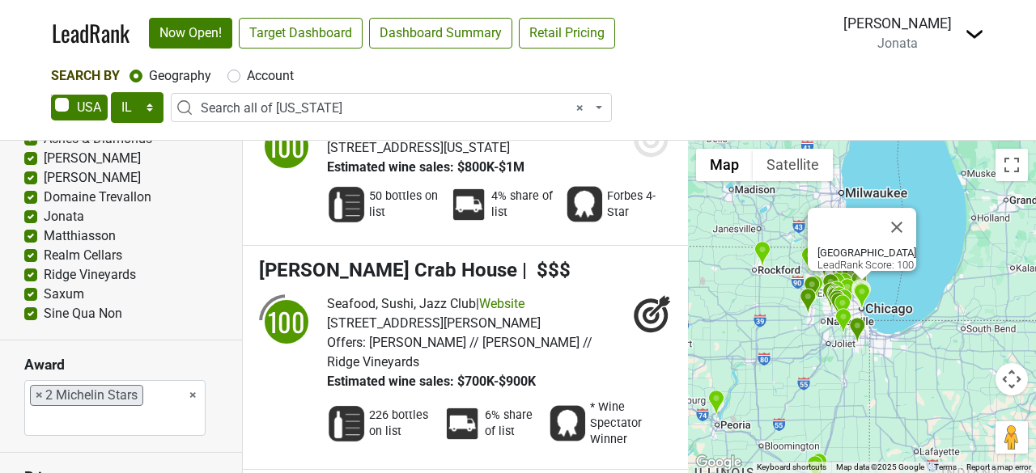
scroll to position [686, 0]
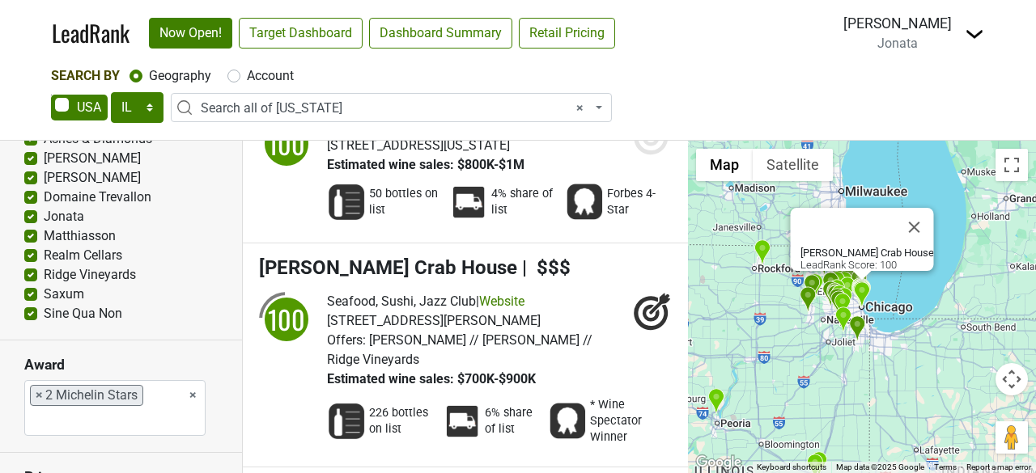
click at [159, 392] on ul "× × 2 Michelin Stars" at bounding box center [115, 408] width 180 height 54
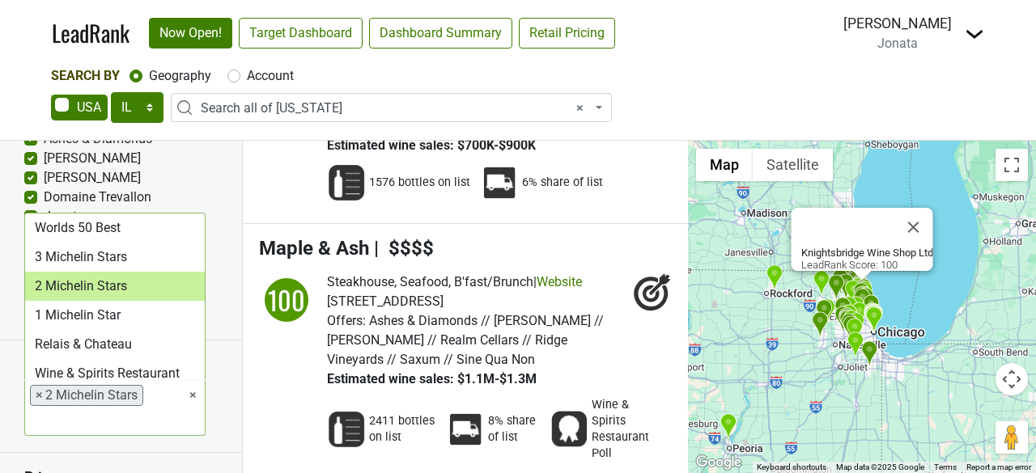
scroll to position [2384, 0]
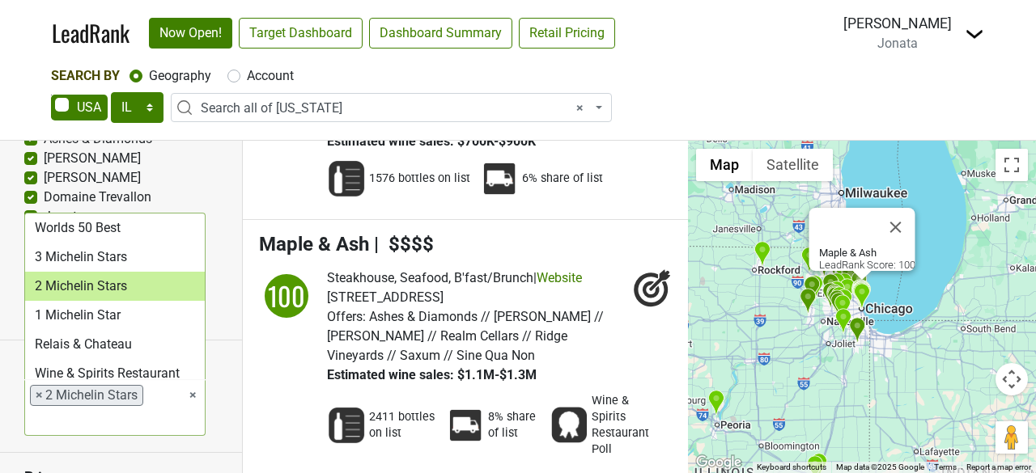
select select
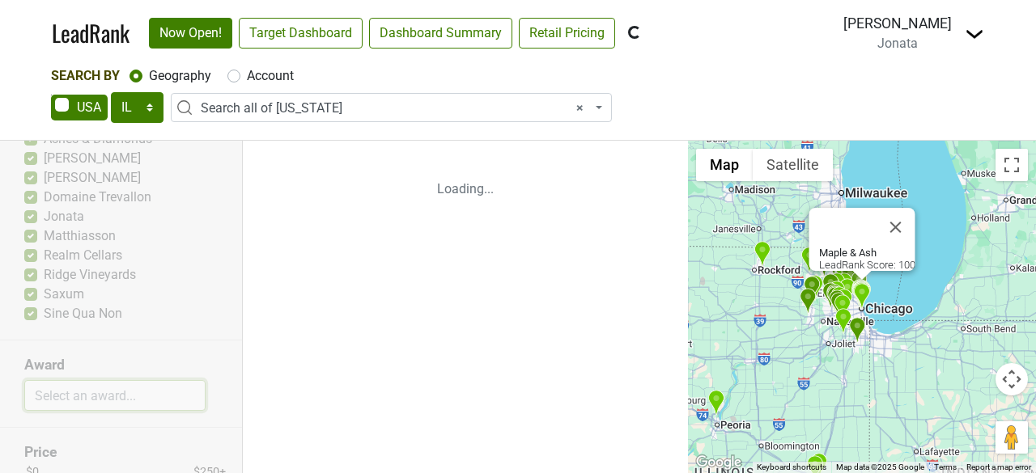
scroll to position [0, 0]
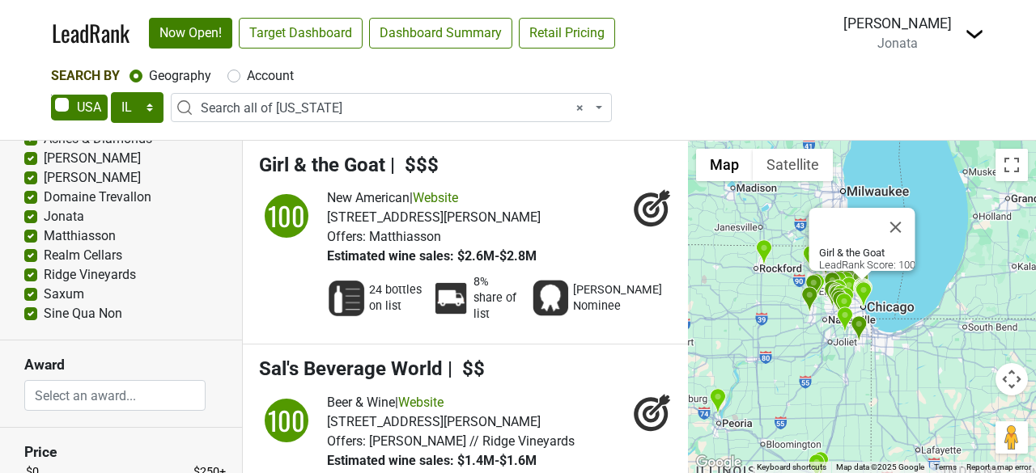
click at [247, 80] on label "Account" at bounding box center [270, 75] width 47 height 19
click at [235, 80] on input "Account" at bounding box center [233, 74] width 13 height 16
radio input "true"
select select
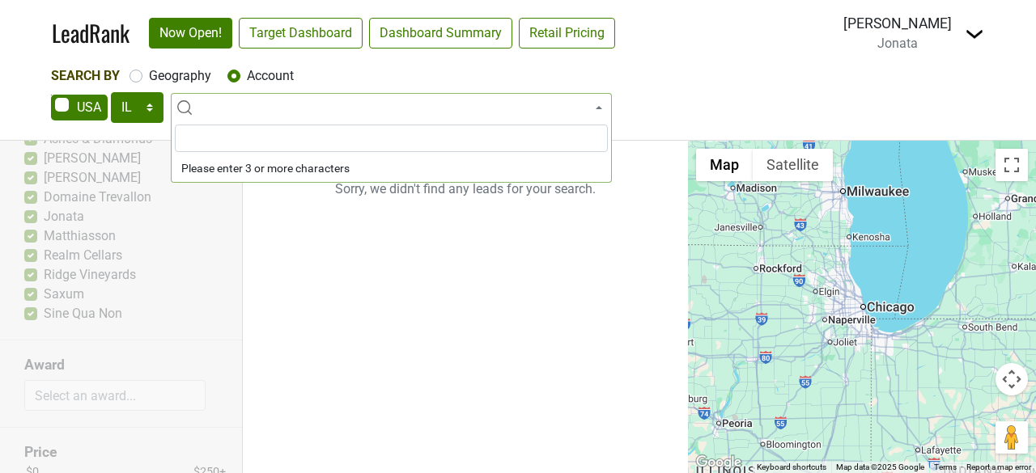
click at [211, 137] on input "search" at bounding box center [391, 139] width 433 height 28
type input "r"
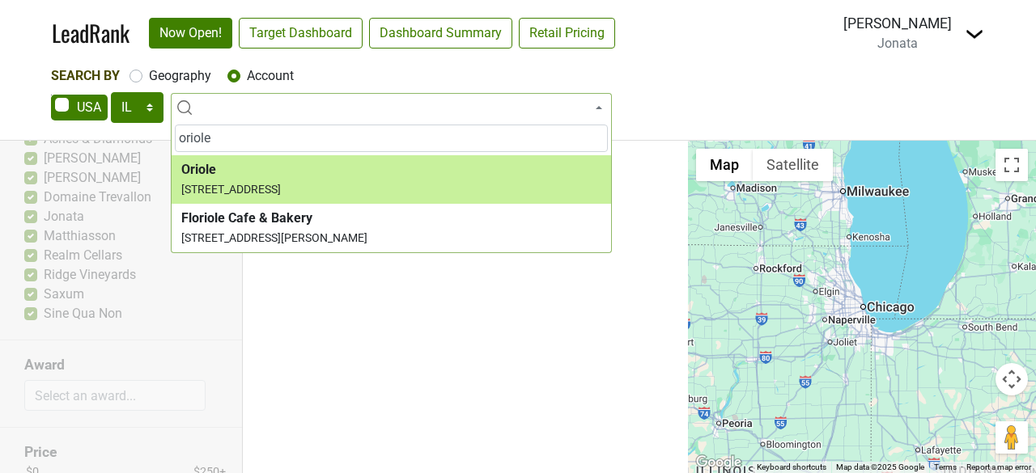
type input "oriole"
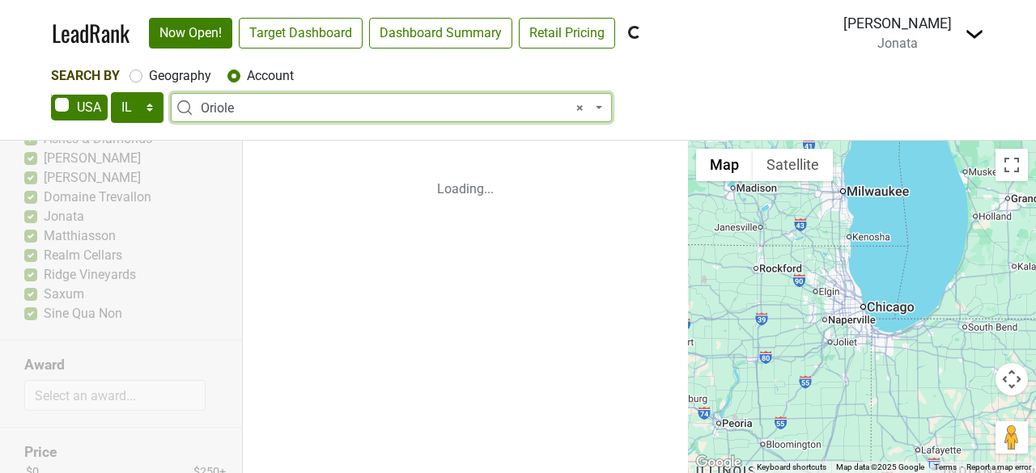
select select "270181"
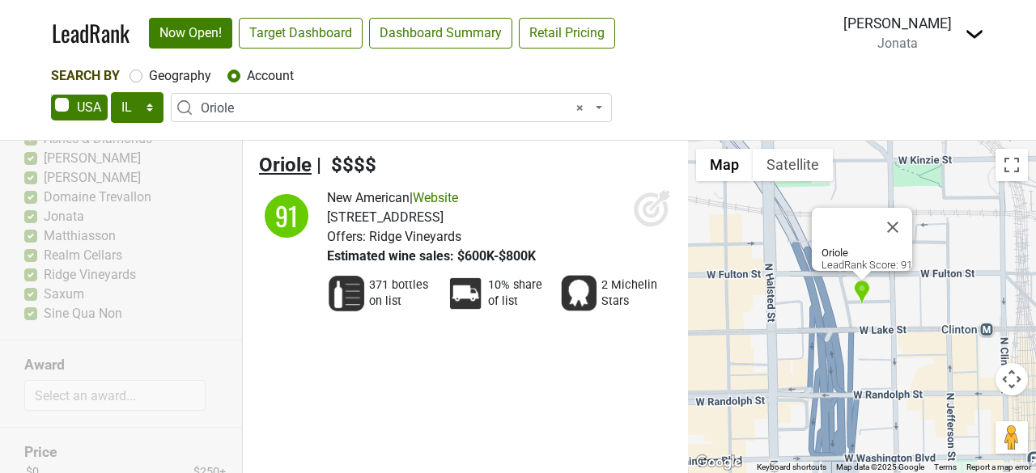
click at [290, 157] on span "Oriole" at bounding box center [285, 165] width 53 height 23
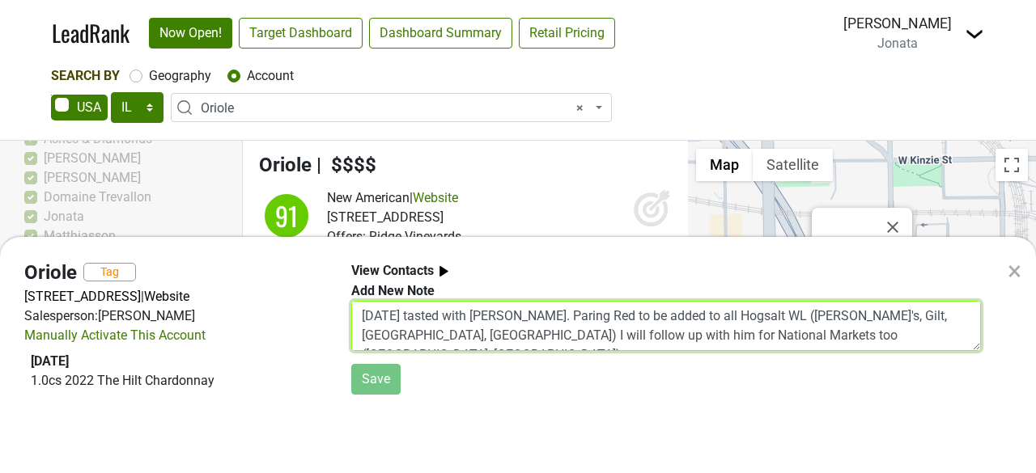
click at [373, 314] on textarea "[DATE] tasted with [PERSON_NAME]. Paring Red to be added to all Hogsalt WL ([PE…" at bounding box center [665, 326] width 629 height 50
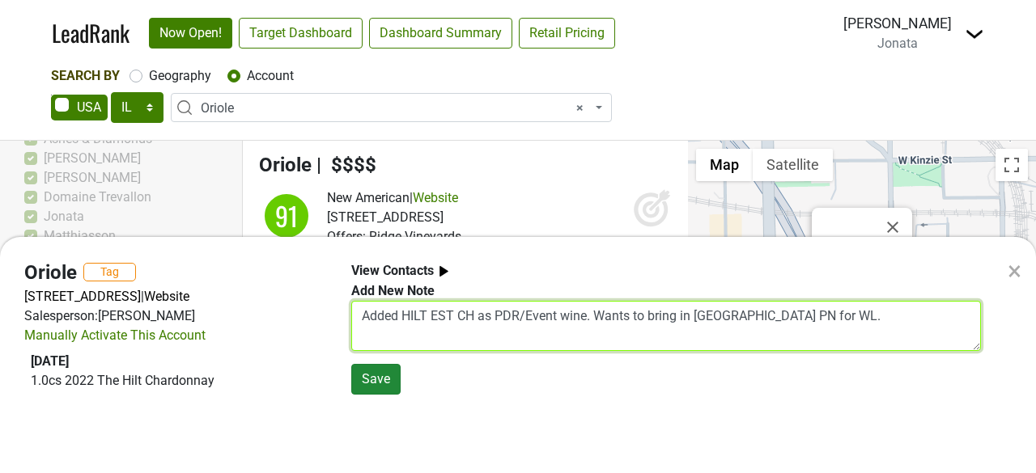
type textarea "Added HILT EST CH as PDR/Event wine. Wants to bring in Radian PN for WL."
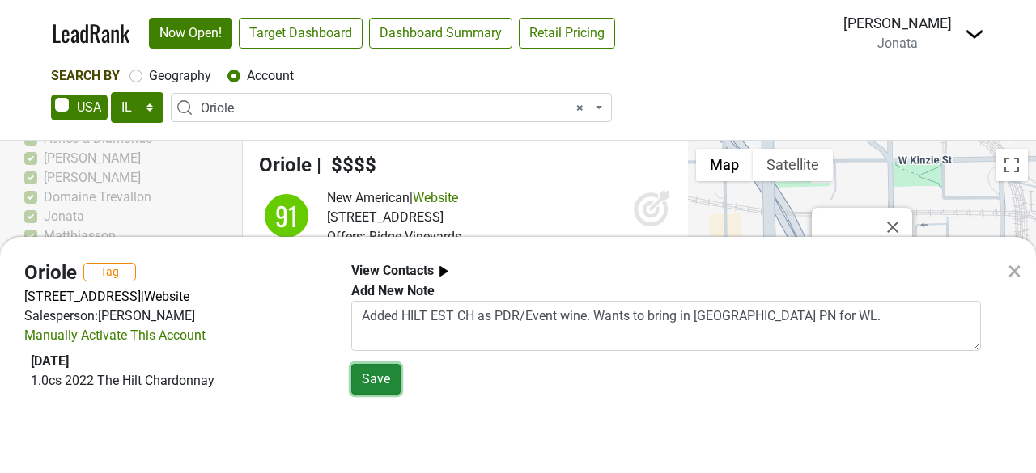
click at [377, 374] on button "Save" at bounding box center [375, 379] width 49 height 31
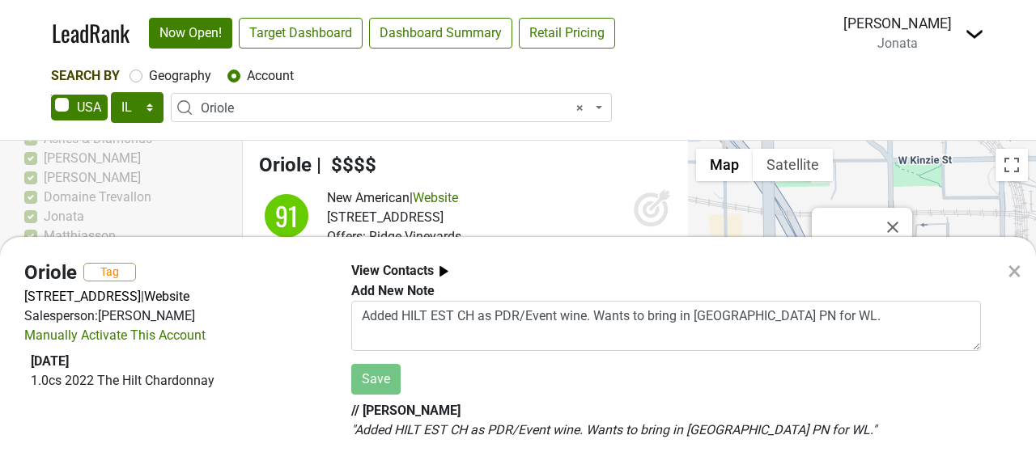
click at [108, 331] on div "Manually Activate This Account" at bounding box center [114, 335] width 181 height 19
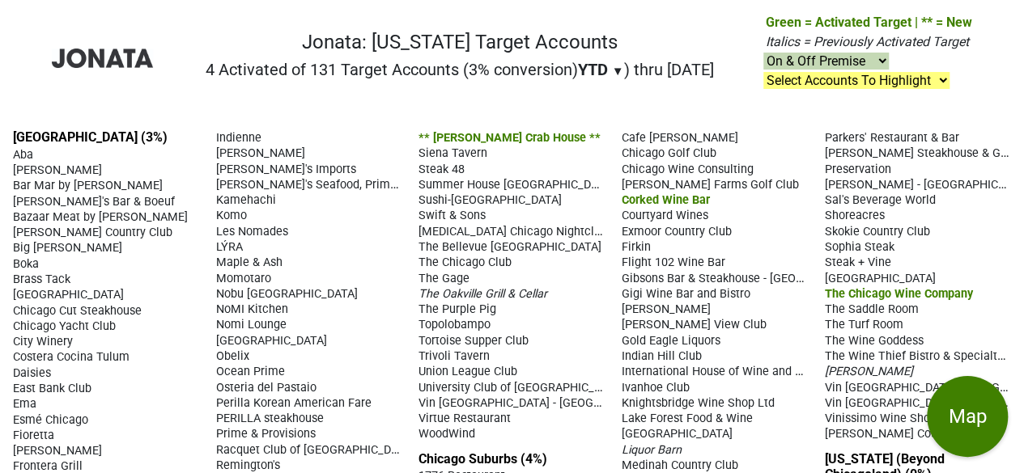
click at [443, 210] on span "Swift & Sons" at bounding box center [451, 216] width 67 height 14
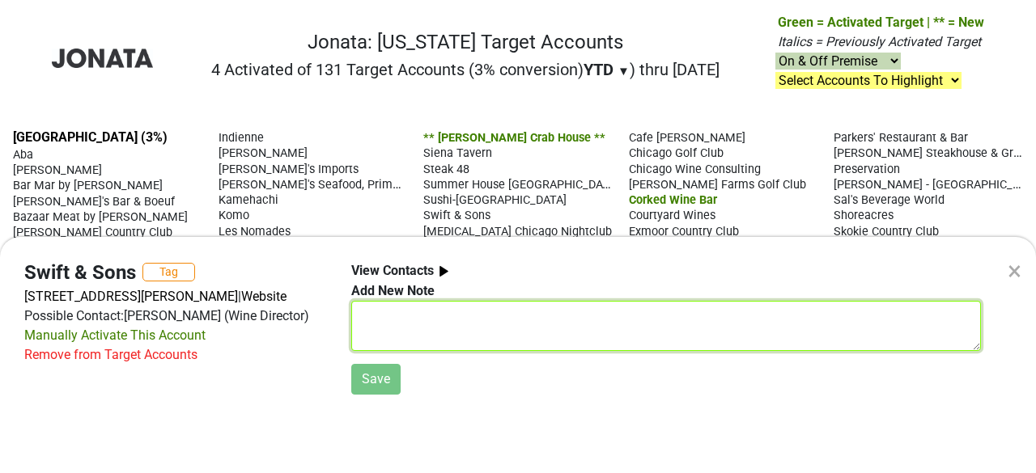
click at [368, 326] on textarea at bounding box center [665, 326] width 629 height 50
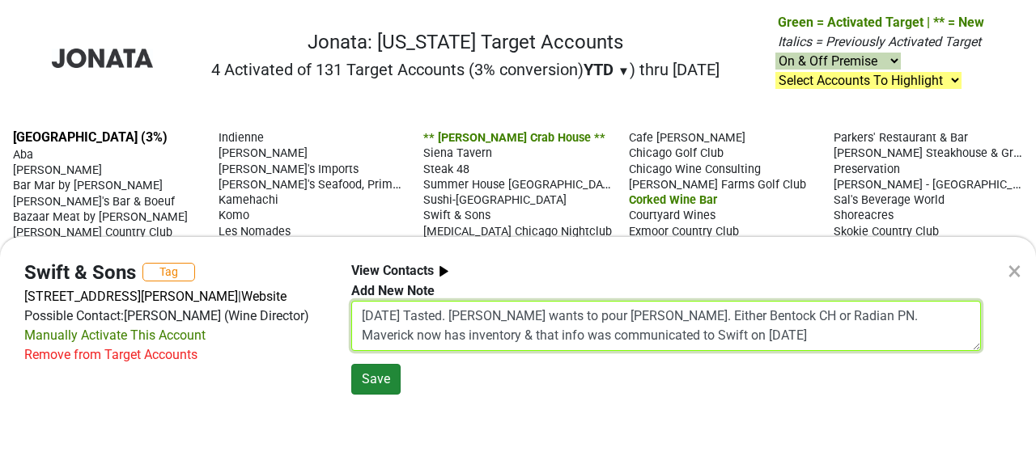
type textarea "[DATE] Tasted. [PERSON_NAME] wants to pour [PERSON_NAME]. Either Bentock CH or …"
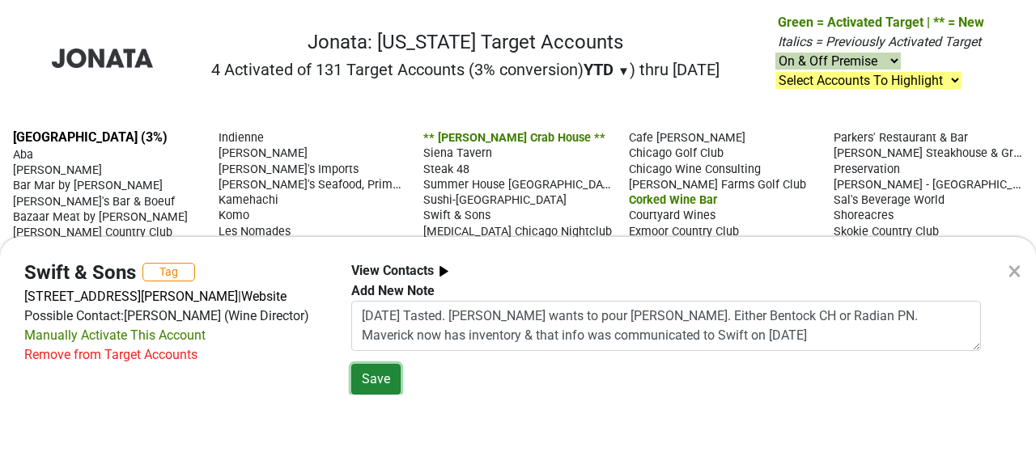
click at [371, 381] on button "Save" at bounding box center [375, 379] width 49 height 31
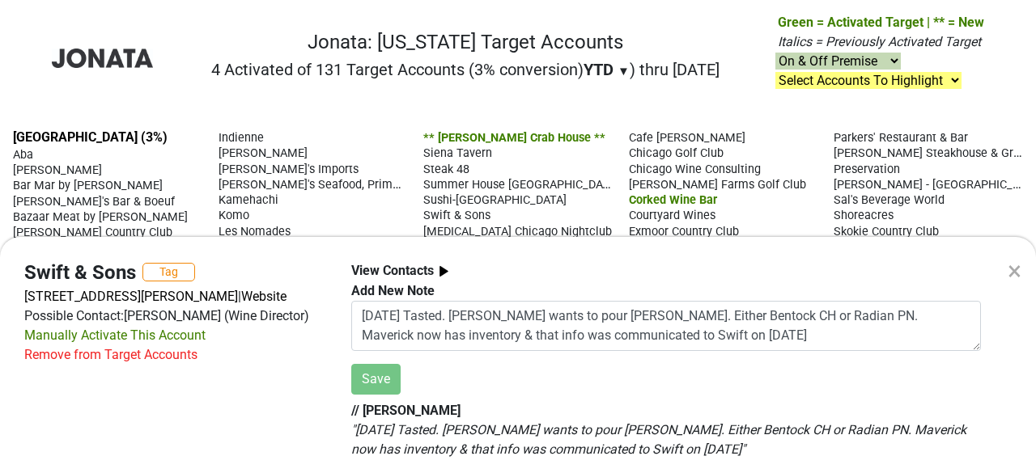
click at [310, 103] on div "× Swift & Sons Tag [STREET_ADDRESS][PERSON_NAME] | Website Possible Contact: [P…" at bounding box center [518, 236] width 1036 height 473
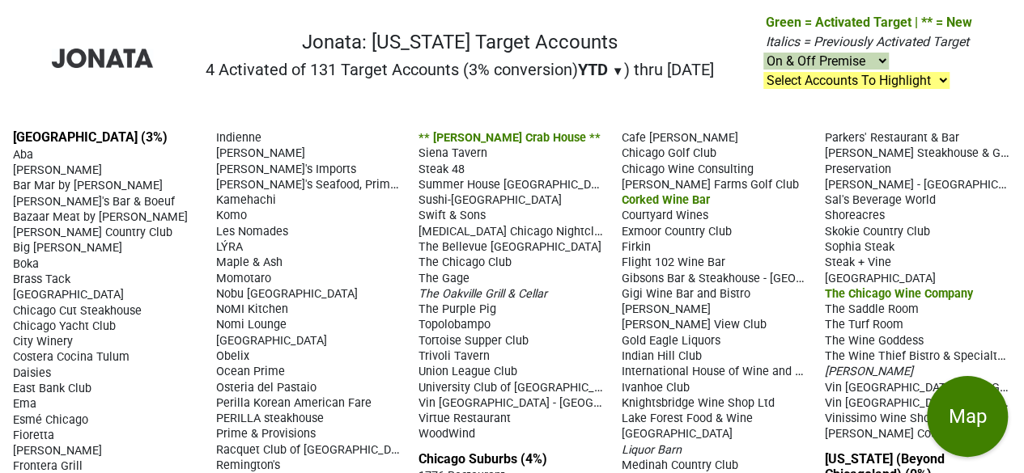
click at [943, 80] on select "Select Accounts To Highlight **Activated After [DATE]** Prev. Active, YTD Non-B…" at bounding box center [856, 80] width 186 height 17
select select ".michelin-starred"
click at [764, 72] on select "Select Accounts To Highlight **Activated After [DATE]** Prev. Active, YTD Non-B…" at bounding box center [856, 80] width 186 height 17
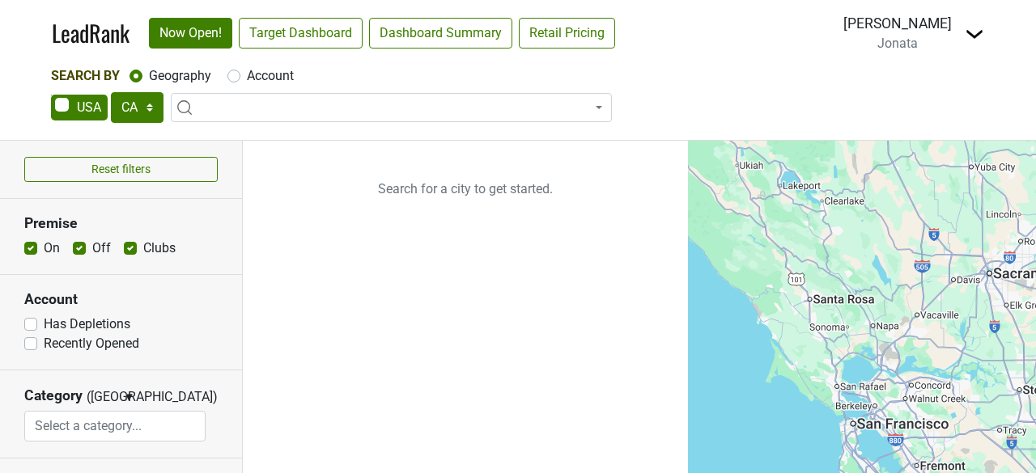
select select "CA"
select select
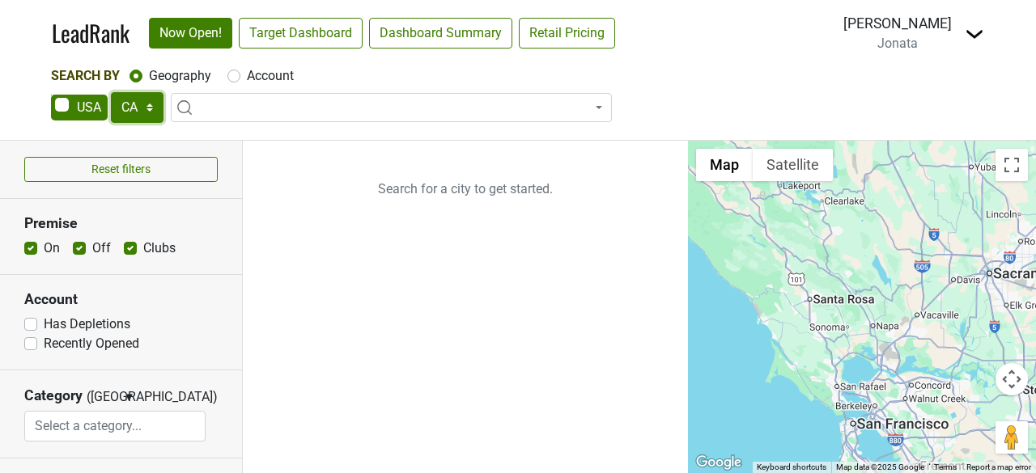
click at [149, 111] on select "AK AL AR AZ CA CO CT DC DE FL GA HI IA ID IL IN KS KY LA MA MD ME MI MN MO MS M…" at bounding box center [137, 107] width 53 height 31
select select "IL"
click at [111, 92] on select "AK AL AR AZ CA CO CT DC DE FL GA HI IA ID IL IN KS KY LA MA MD ME MI MN MO MS M…" at bounding box center [137, 107] width 53 height 31
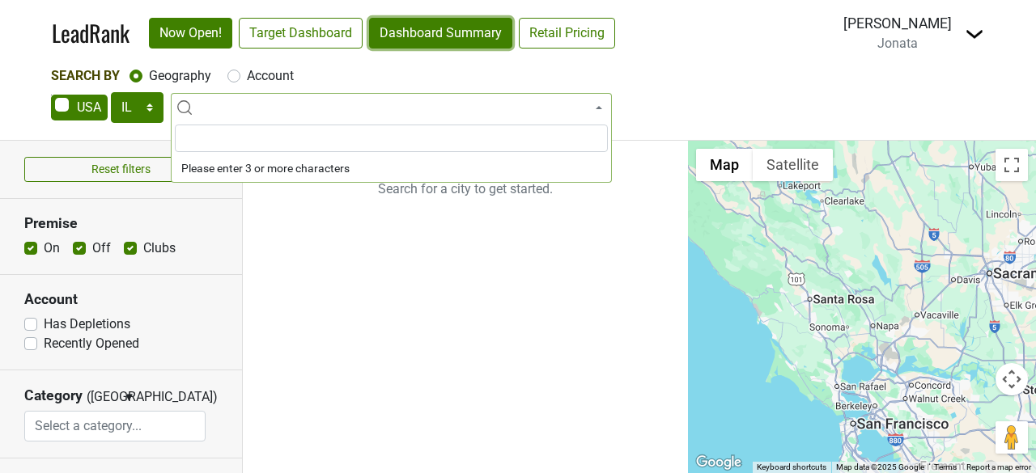
click at [426, 25] on link "Dashboard Summary" at bounding box center [440, 33] width 143 height 31
click at [600, 111] on span at bounding box center [600, 107] width 3 height 29
click at [285, 145] on input "search" at bounding box center [391, 139] width 433 height 28
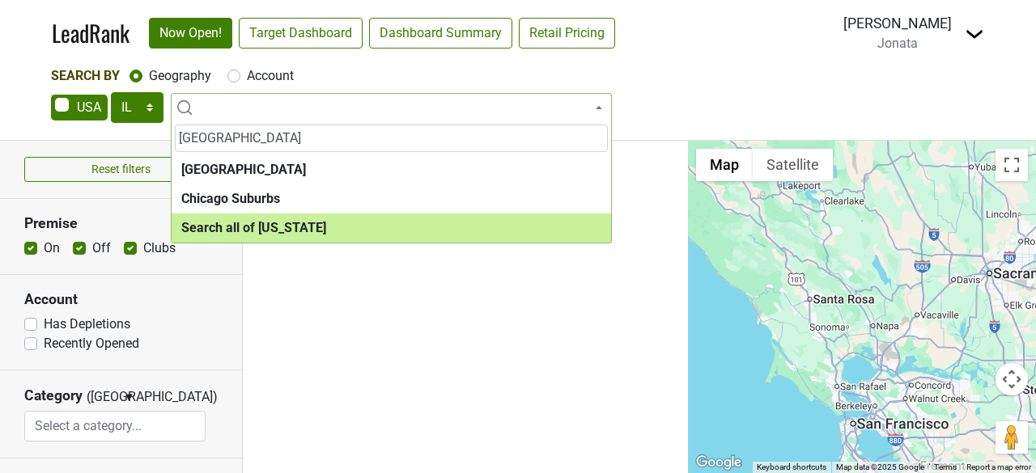
type input "chicago"
select select "ALL_IL"
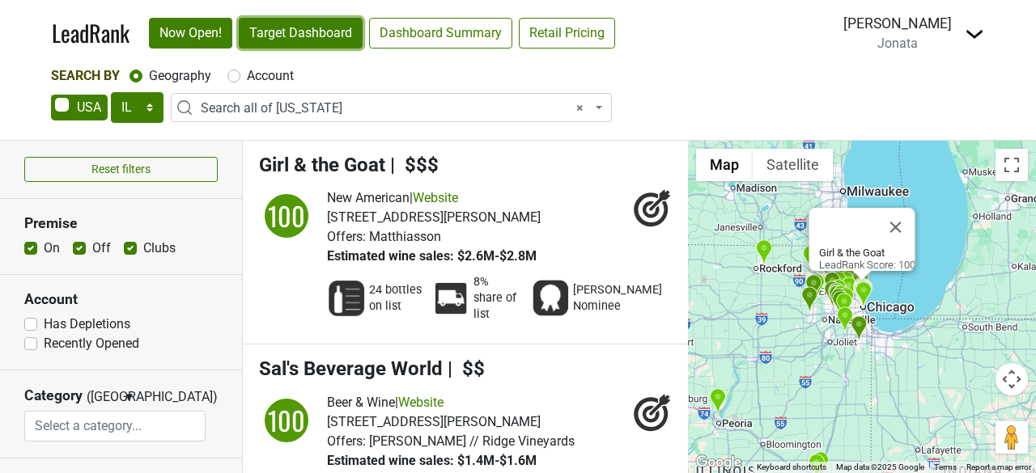
click at [312, 39] on link "Target Dashboard" at bounding box center [301, 33] width 124 height 31
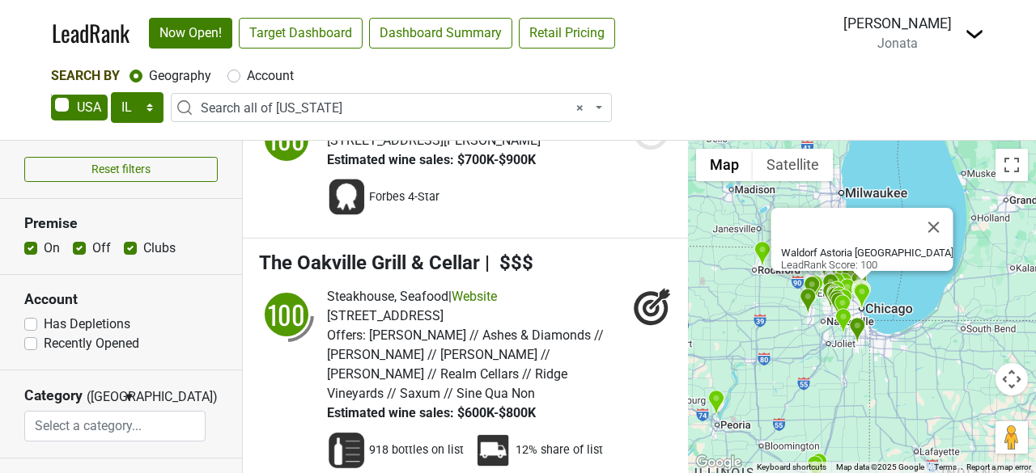
scroll to position [1534, 0]
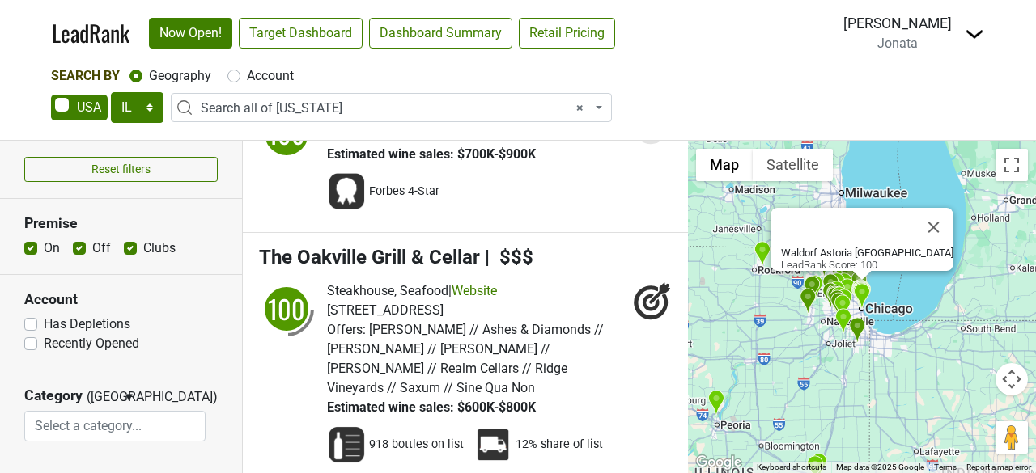
click at [322, 106] on span "× Search all of Illinois" at bounding box center [396, 108] width 391 height 19
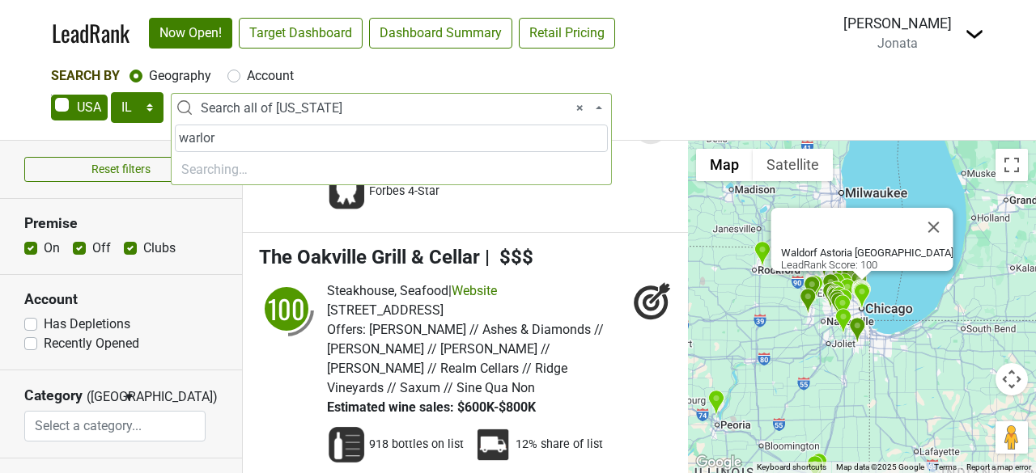
type input "warlord"
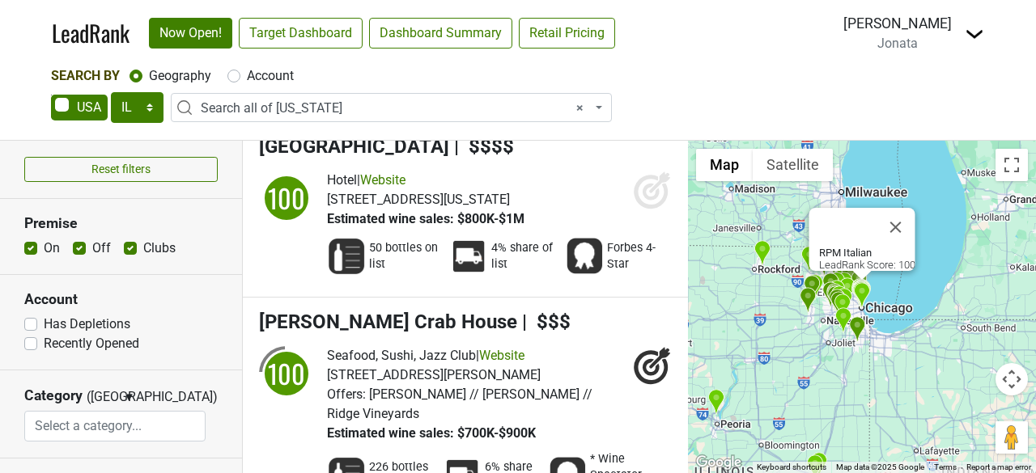
scroll to position [502, 0]
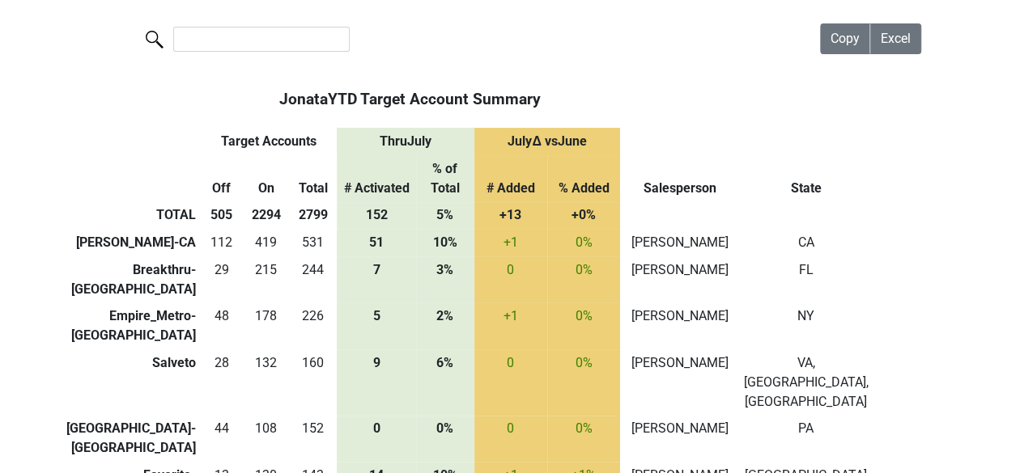
scroll to position [71, 0]
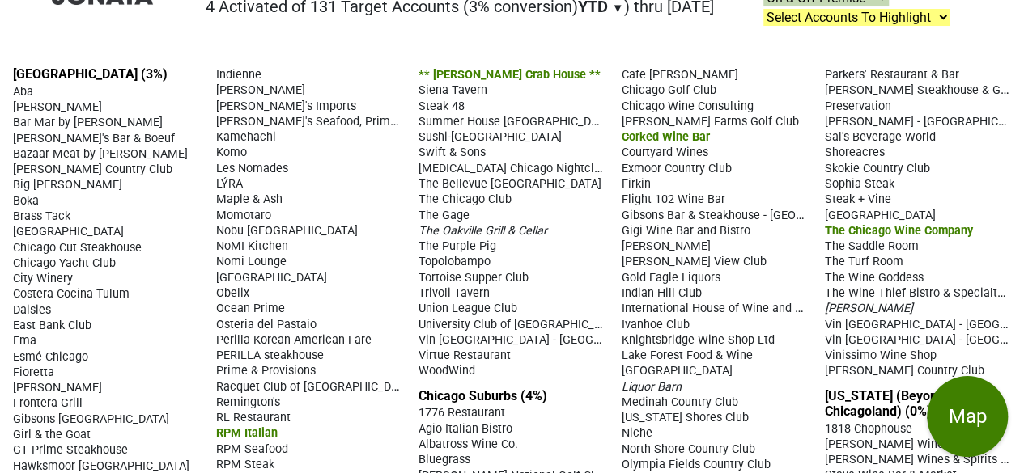
scroll to position [99, 0]
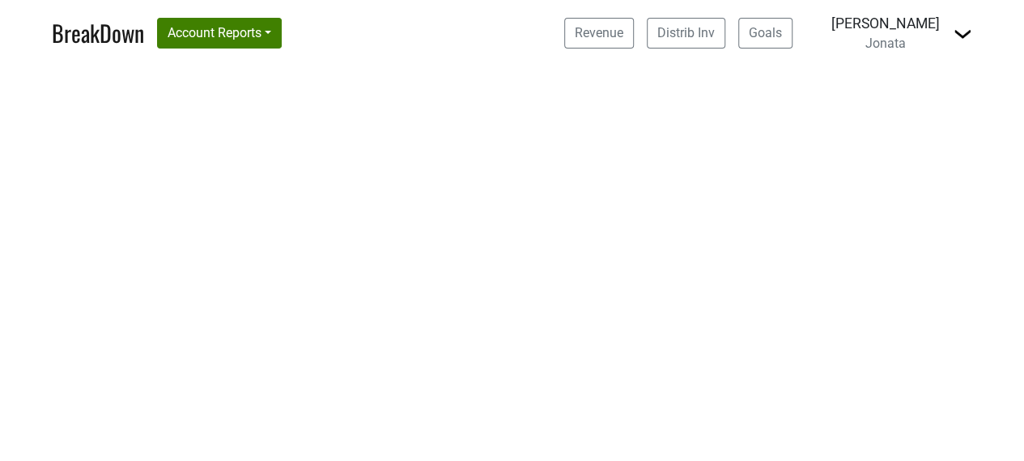
select select "CA"
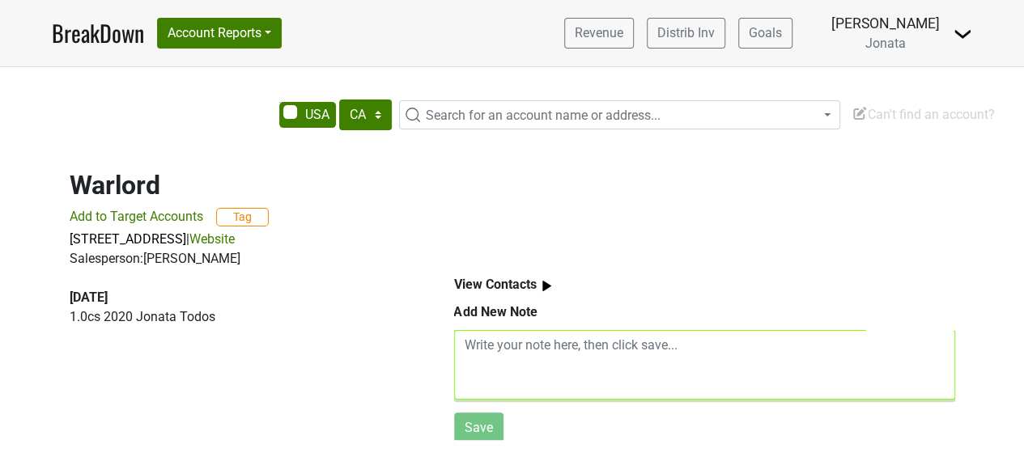
click at [489, 350] on textarea at bounding box center [704, 365] width 501 height 70
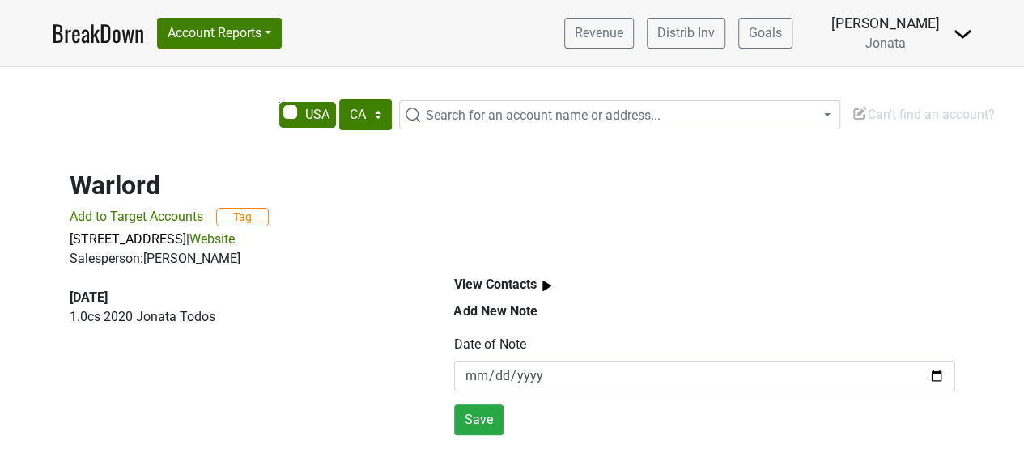
scroll to position [78, 0]
type textarea "Tasted line up mid June. Brought in Todos BTG!"
click at [477, 410] on button "Save" at bounding box center [478, 420] width 49 height 31
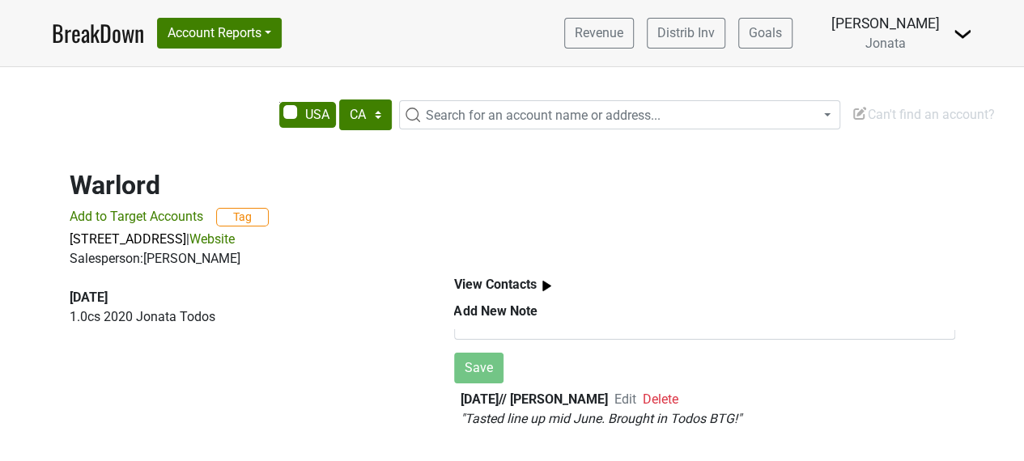
scroll to position [0, 0]
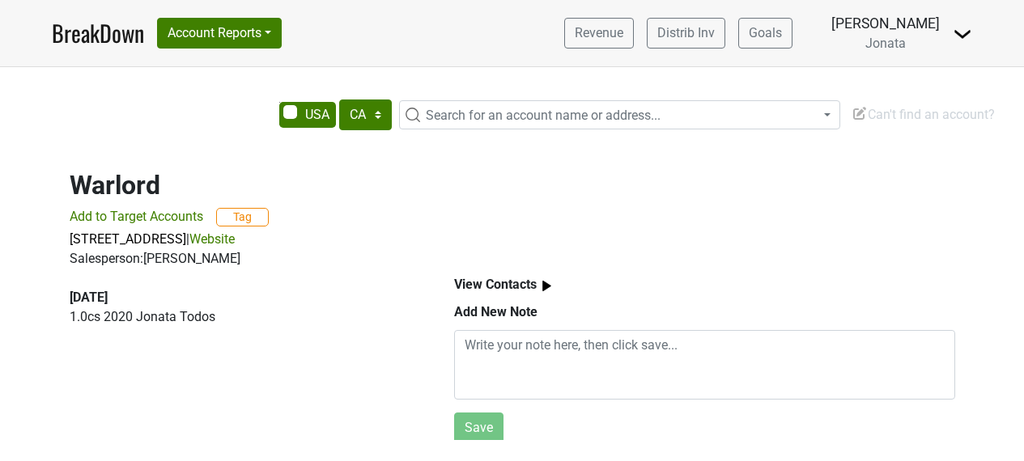
select select "CA"
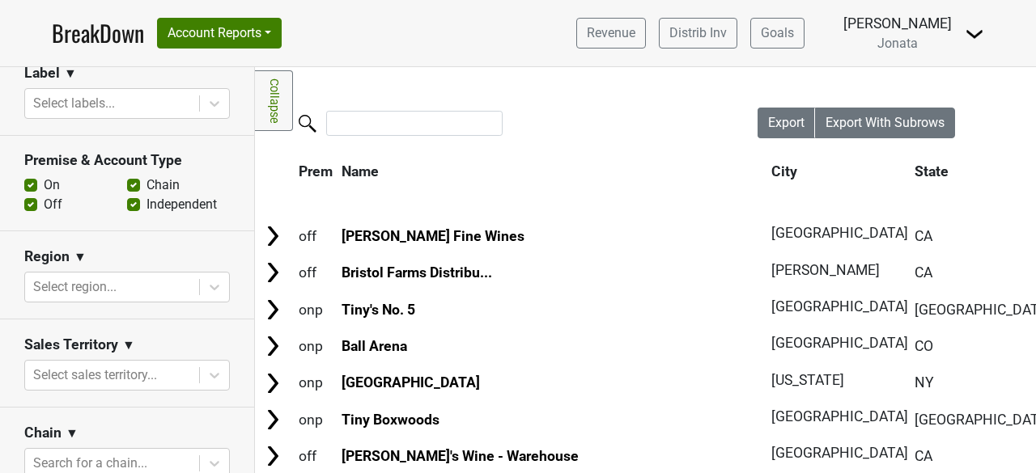
scroll to position [653, 0]
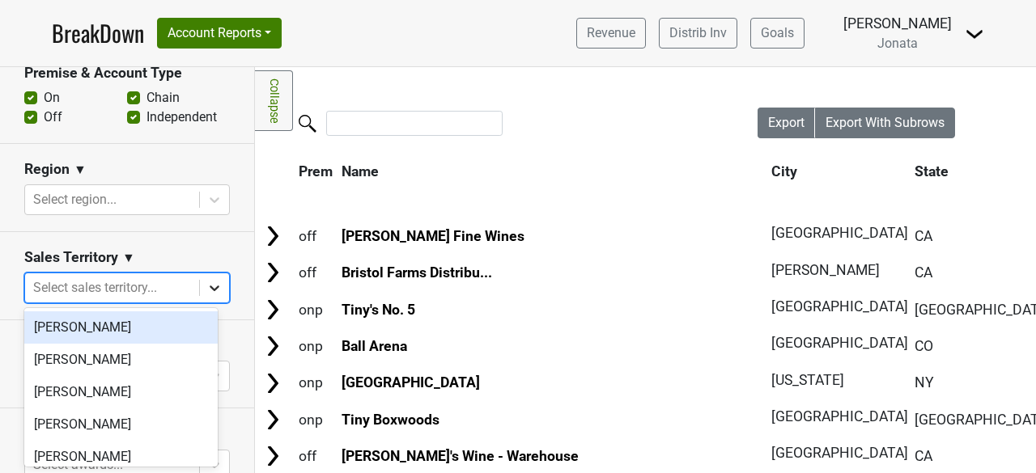
click at [210, 287] on icon at bounding box center [215, 289] width 10 height 6
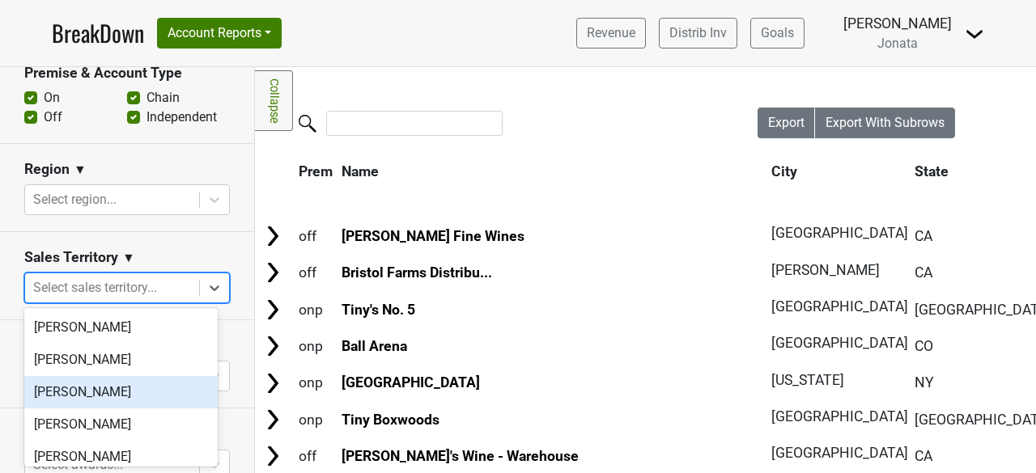
click at [74, 390] on div "[PERSON_NAME]" at bounding box center [120, 392] width 193 height 32
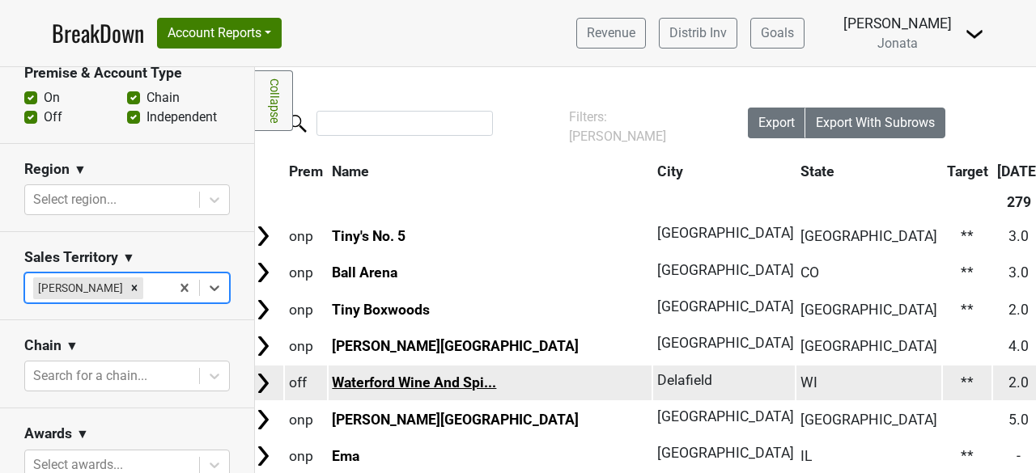
scroll to position [0, 13]
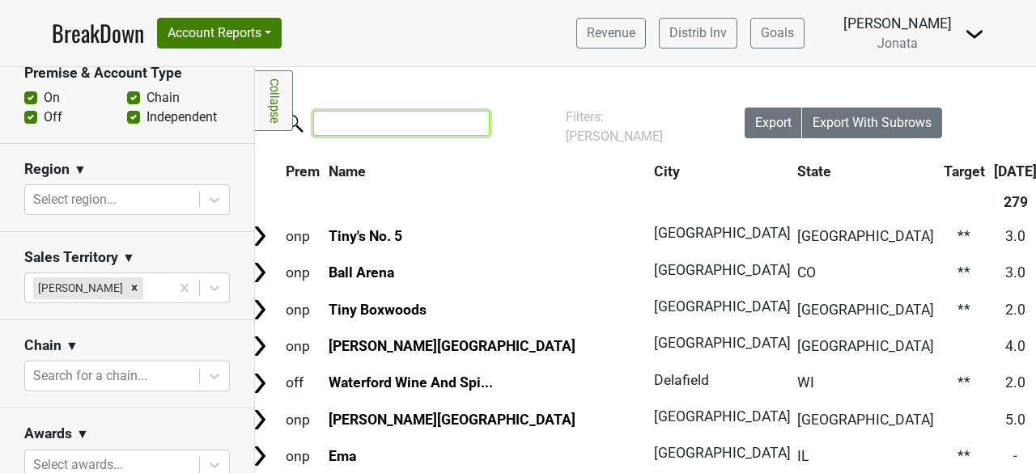
click at [350, 119] on input "search" at bounding box center [401, 123] width 176 height 25
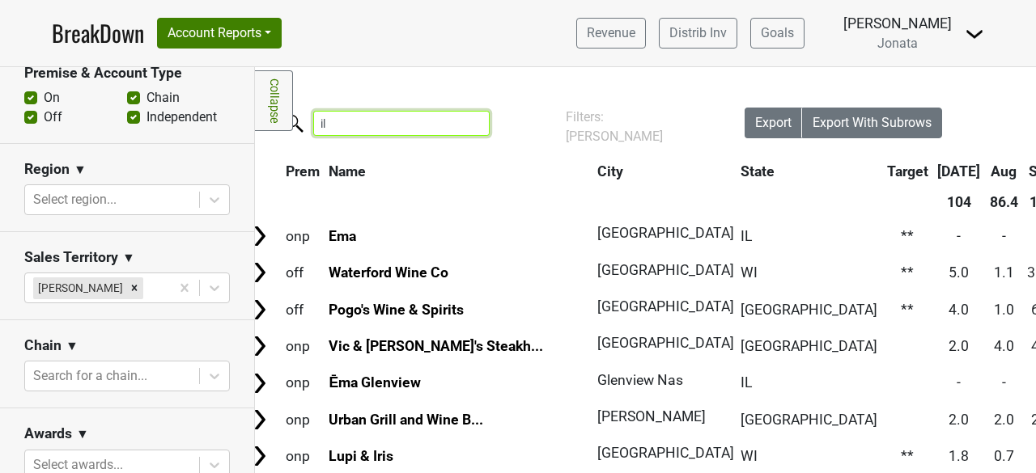
type input "i"
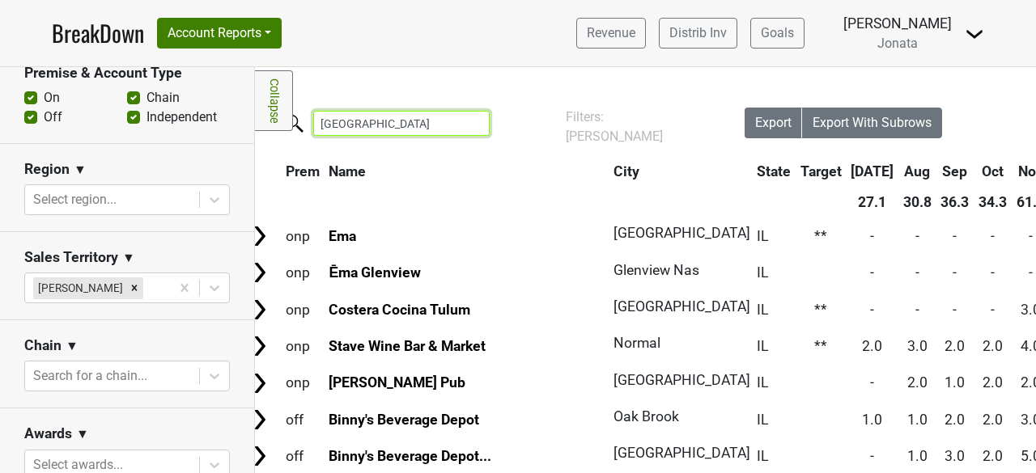
type input "chicago"
click at [796, 180] on th "Target" at bounding box center [820, 171] width 49 height 29
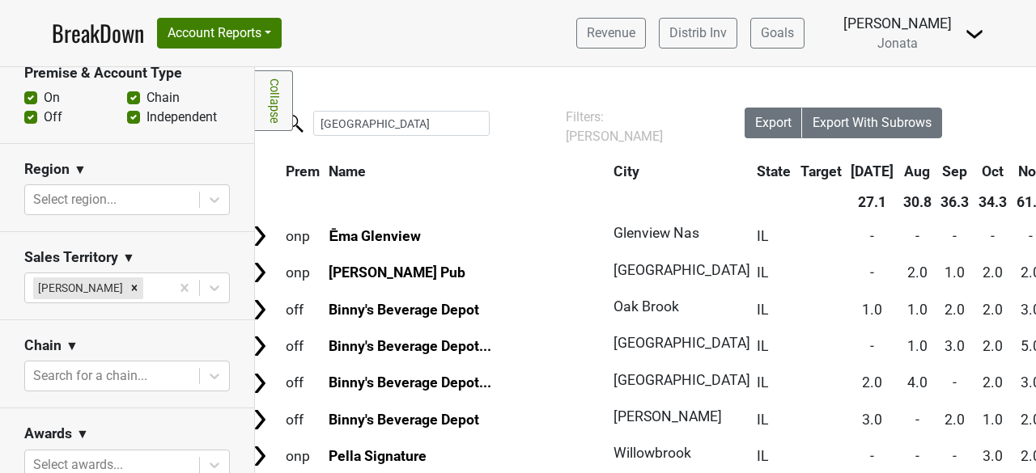
click at [796, 180] on th "Target" at bounding box center [820, 171] width 49 height 29
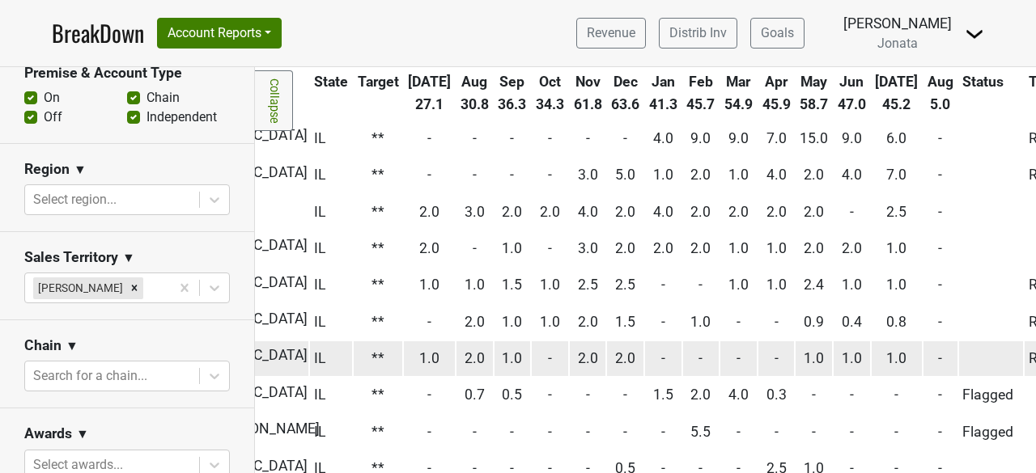
scroll to position [98, 461]
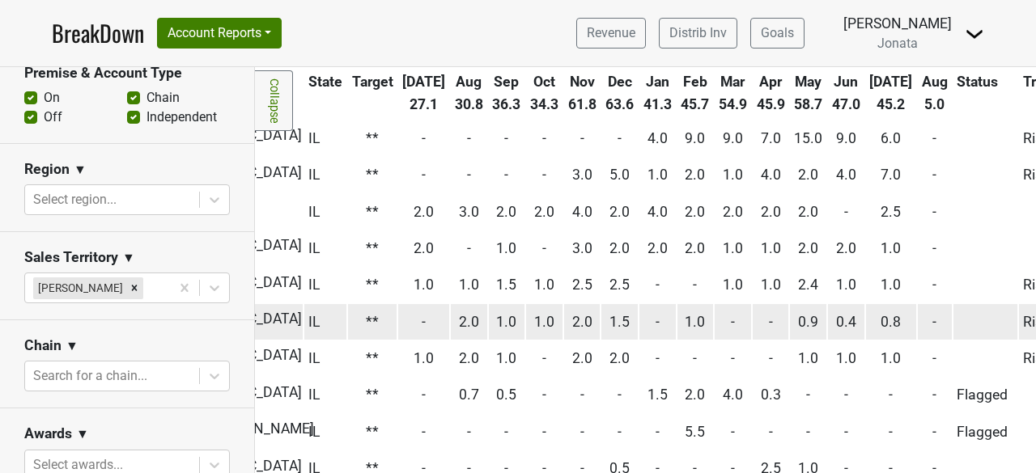
click at [880, 322] on span "0.8" at bounding box center [890, 322] width 20 height 16
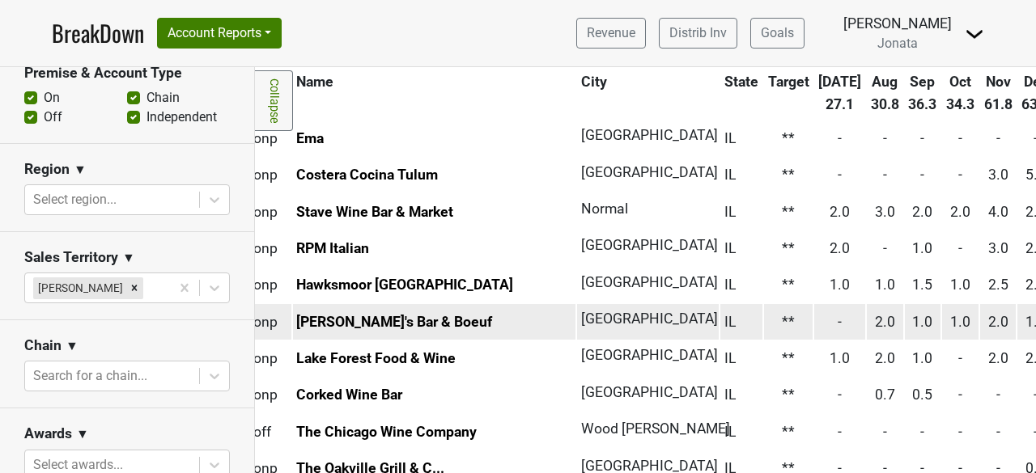
scroll to position [98, 0]
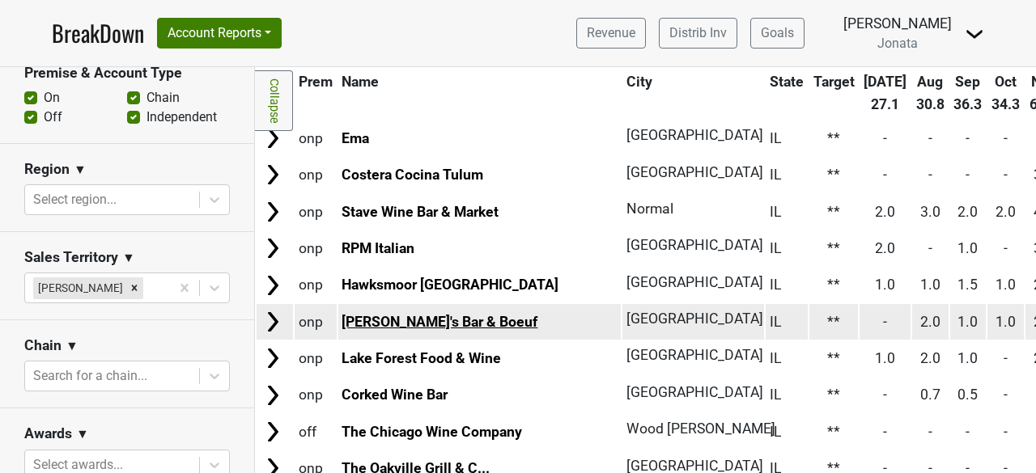
click at [420, 321] on link "[PERSON_NAME]'s Bar & Boeuf" at bounding box center [439, 322] width 196 height 16
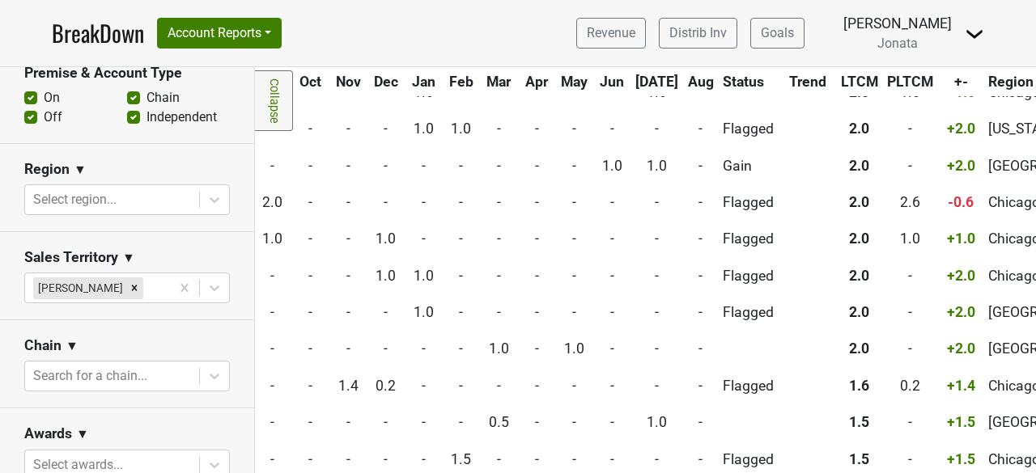
scroll to position [2494, 695]
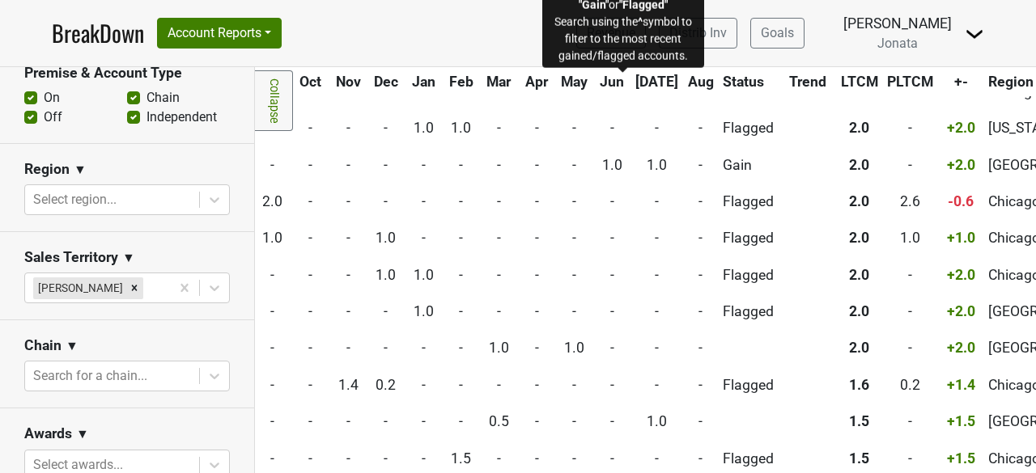
click at [723, 78] on span "Status" at bounding box center [743, 82] width 41 height 16
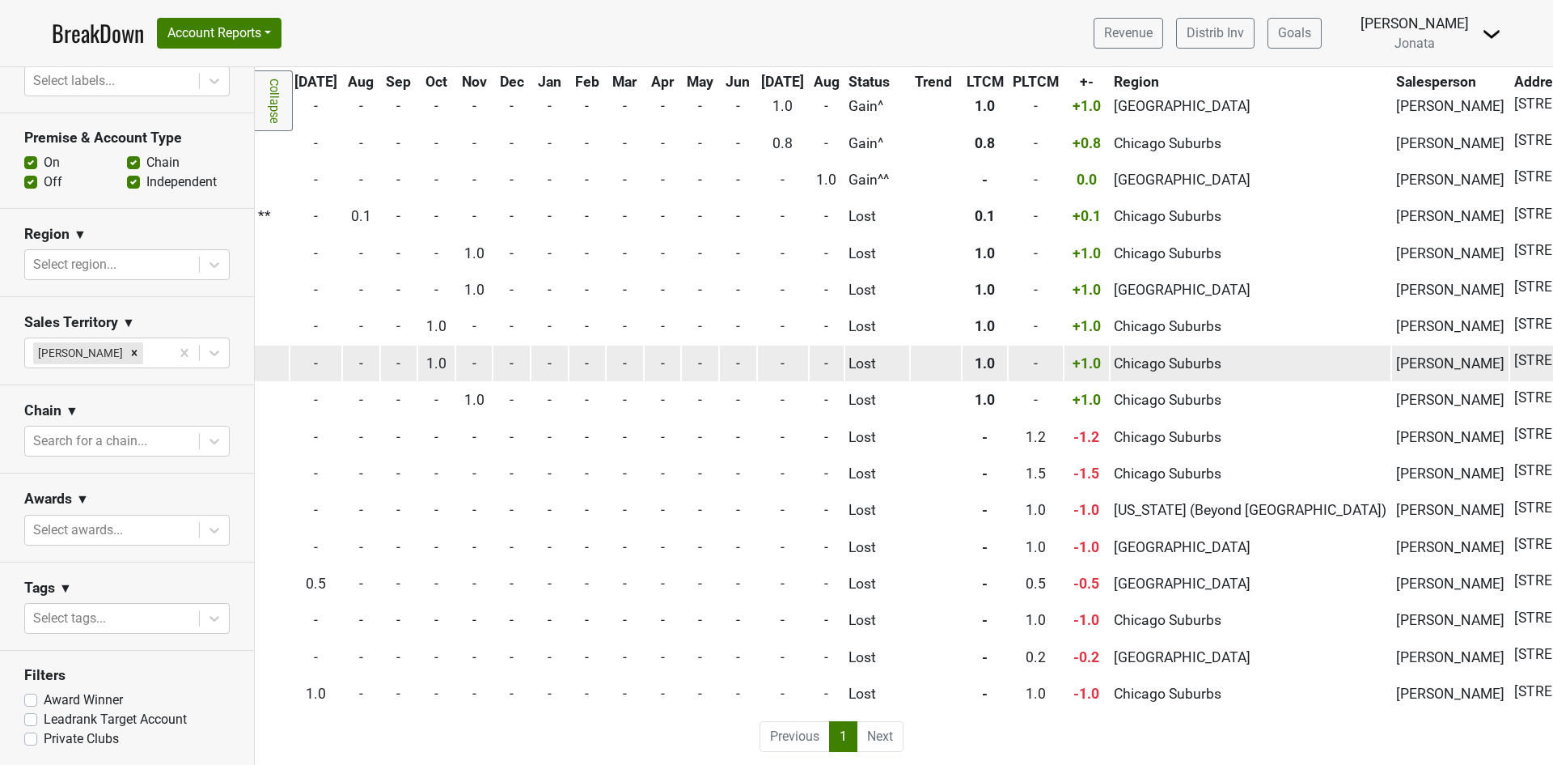
scroll to position [3997, 569]
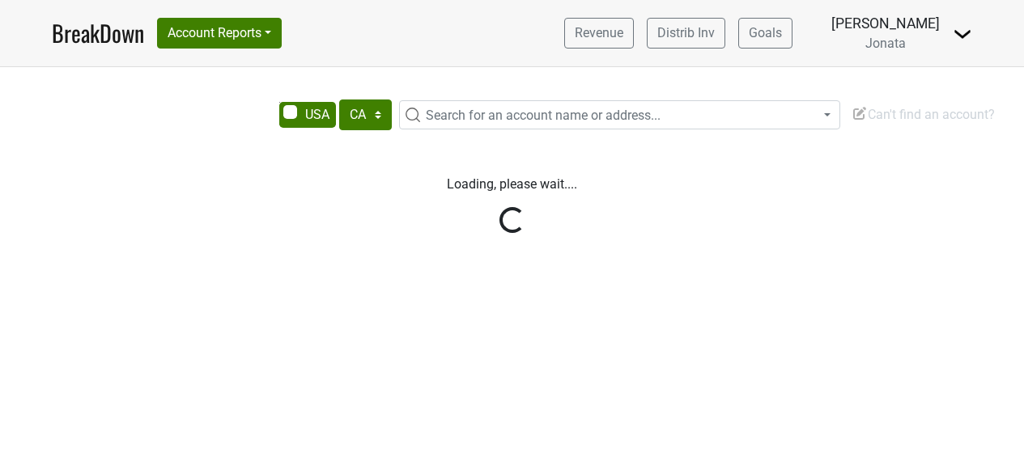
select select "CA"
